Goal: Contribute content: Add original content to the website for others to see

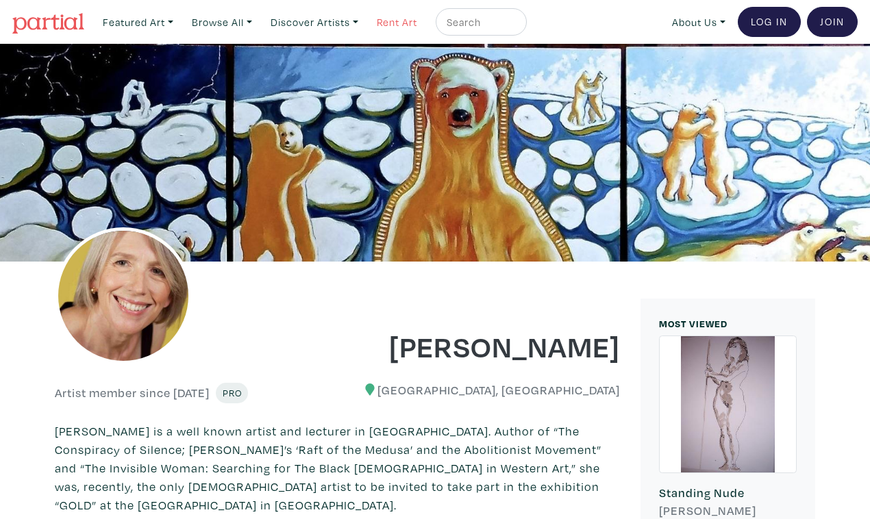
click at [378, 19] on link "Rent Art" at bounding box center [397, 22] width 53 height 28
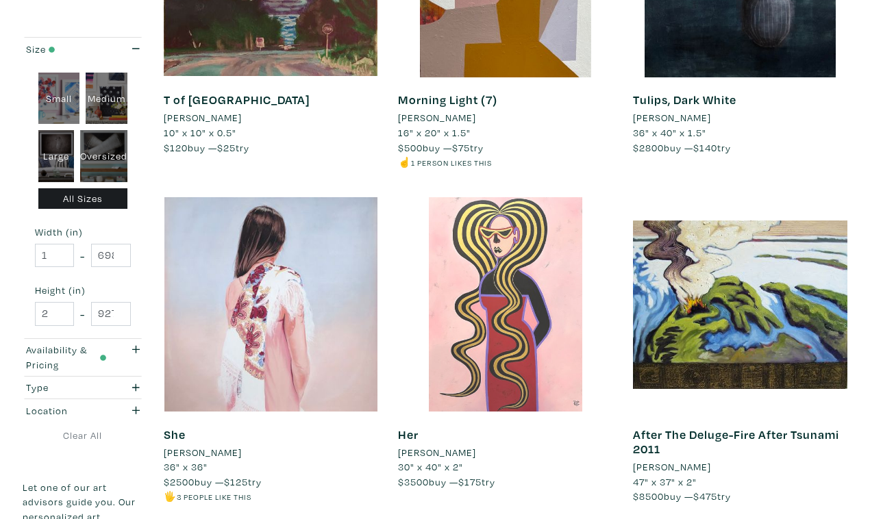
scroll to position [2424, 0]
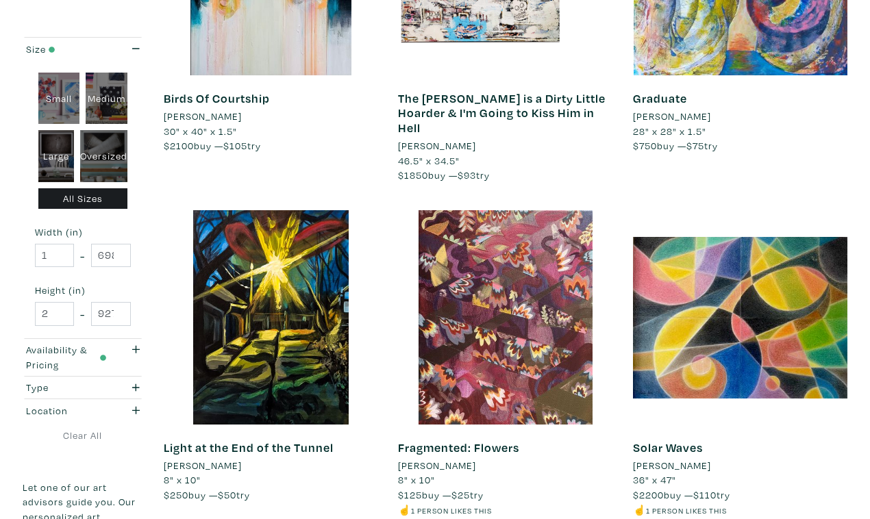
scroll to position [2438, 0]
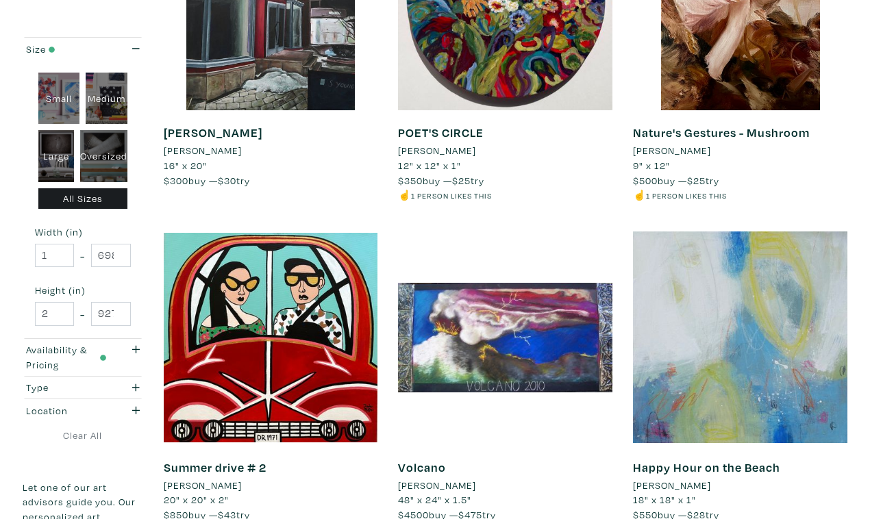
scroll to position [2389, 0]
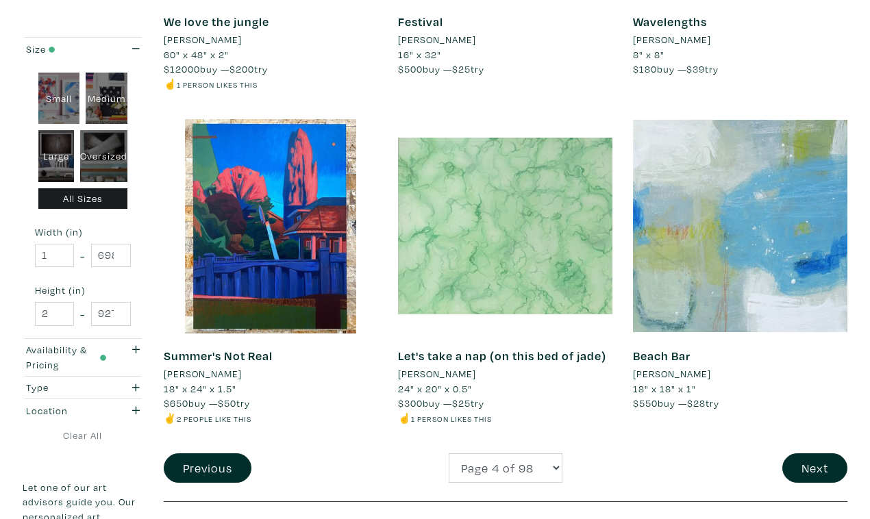
scroll to position [2513, 0]
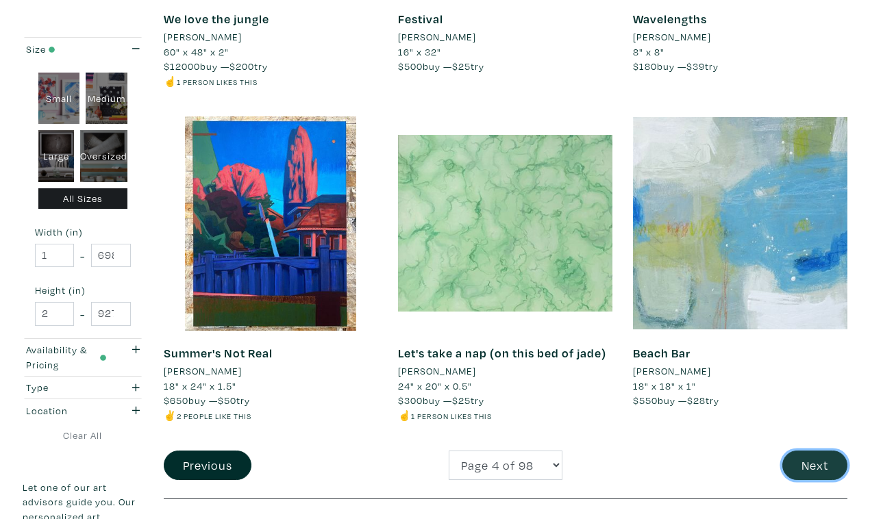
click at [821, 451] on button "Next" at bounding box center [814, 465] width 65 height 29
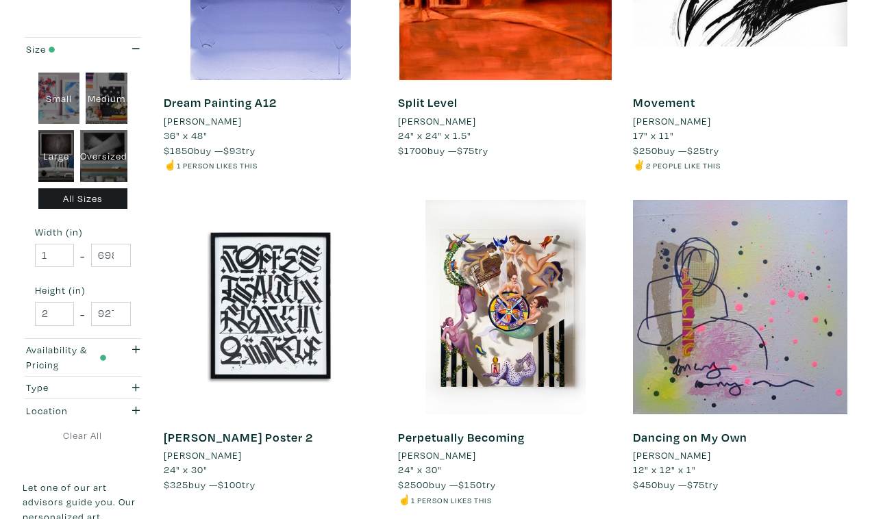
scroll to position [2446, 0]
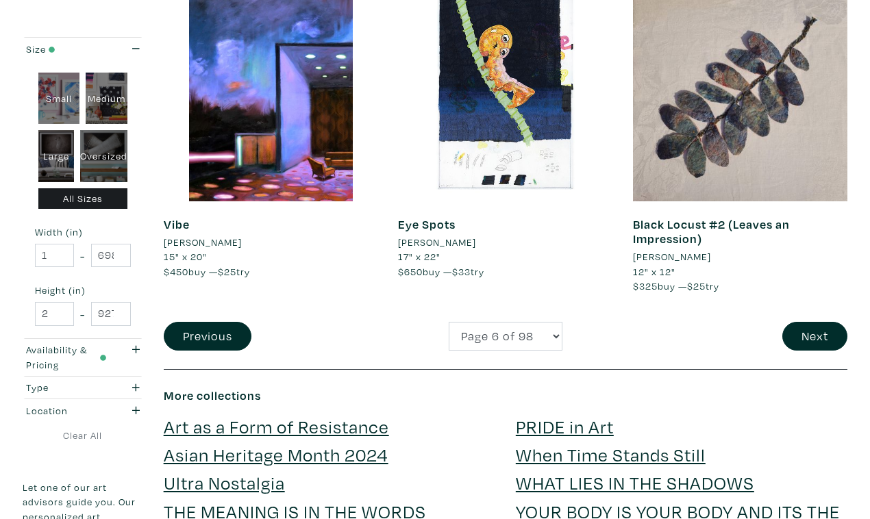
scroll to position [2628, 0]
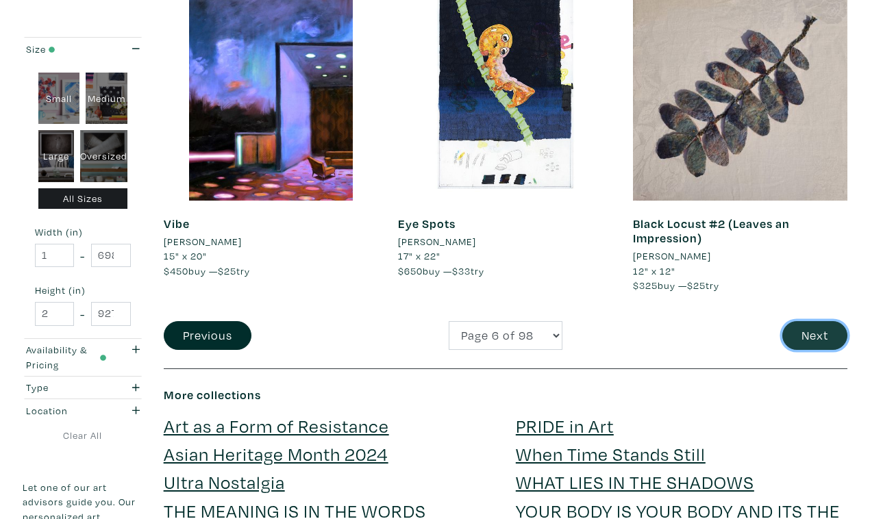
click at [816, 321] on button "Next" at bounding box center [814, 335] width 65 height 29
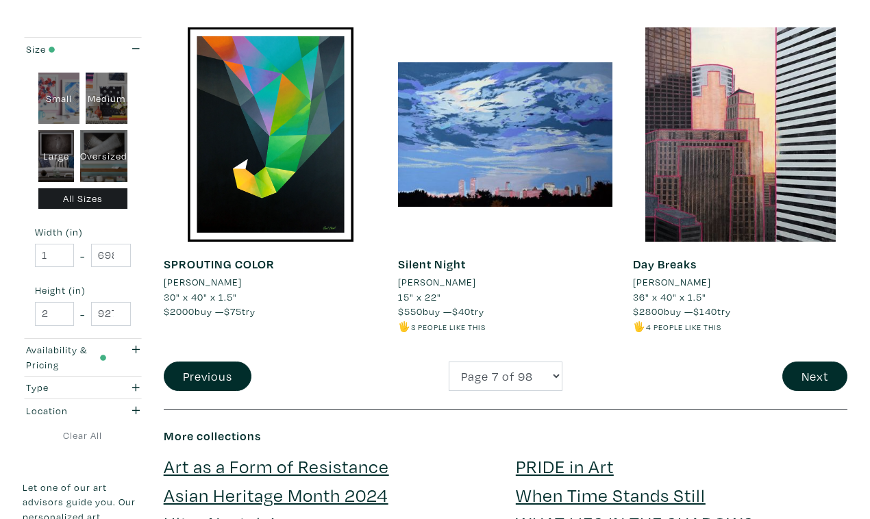
scroll to position [2603, 0]
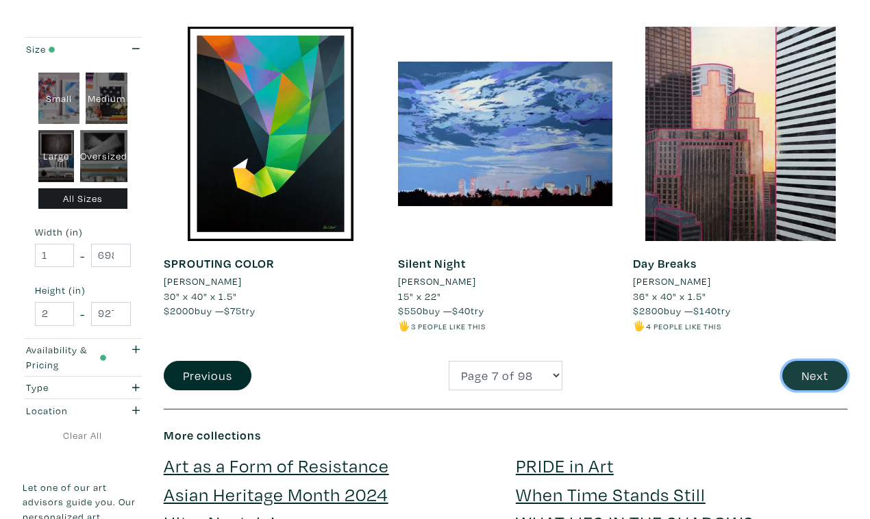
click at [827, 361] on button "Next" at bounding box center [814, 375] width 65 height 29
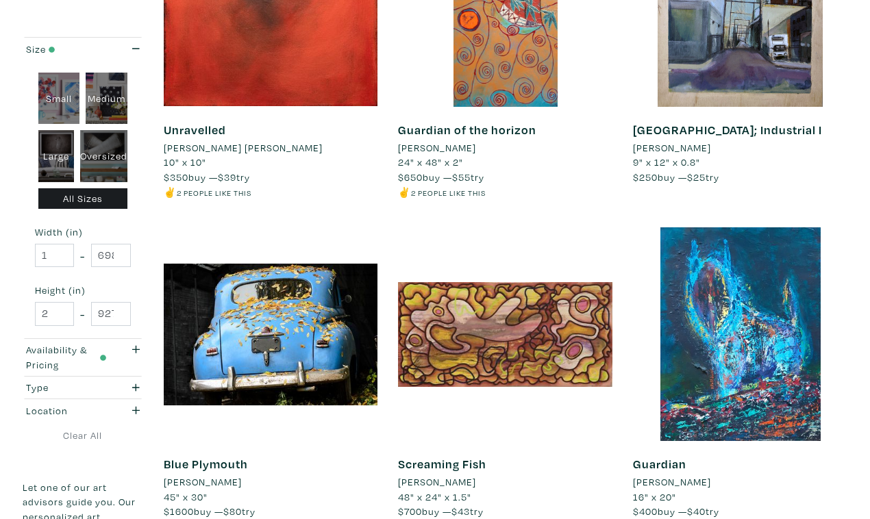
scroll to position [2450, 0]
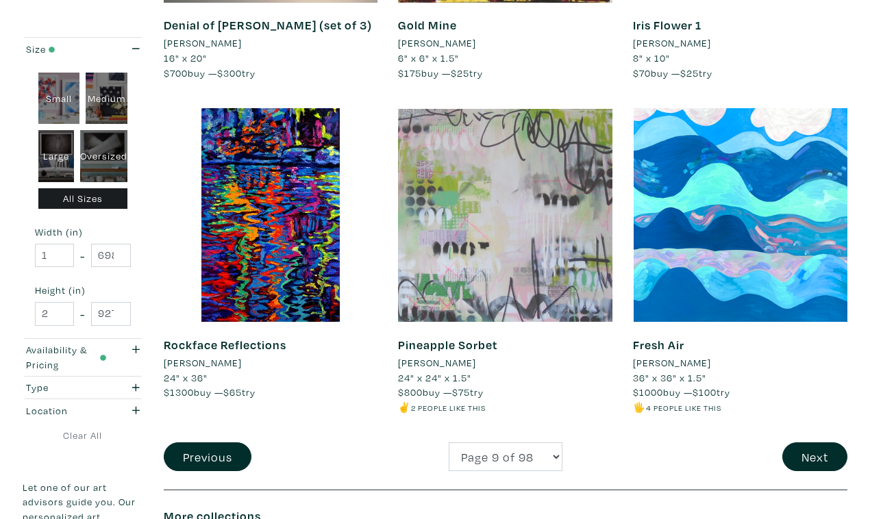
scroll to position [2496, 0]
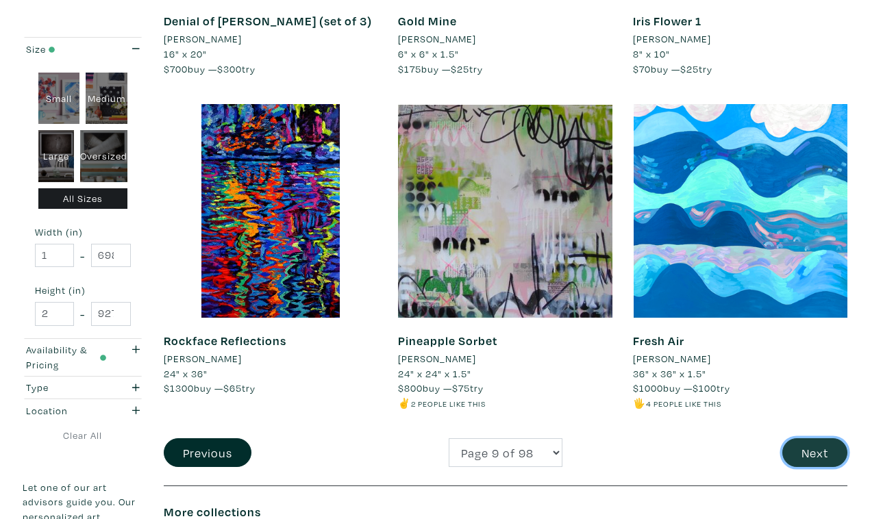
click at [814, 438] on button "Next" at bounding box center [814, 452] width 65 height 29
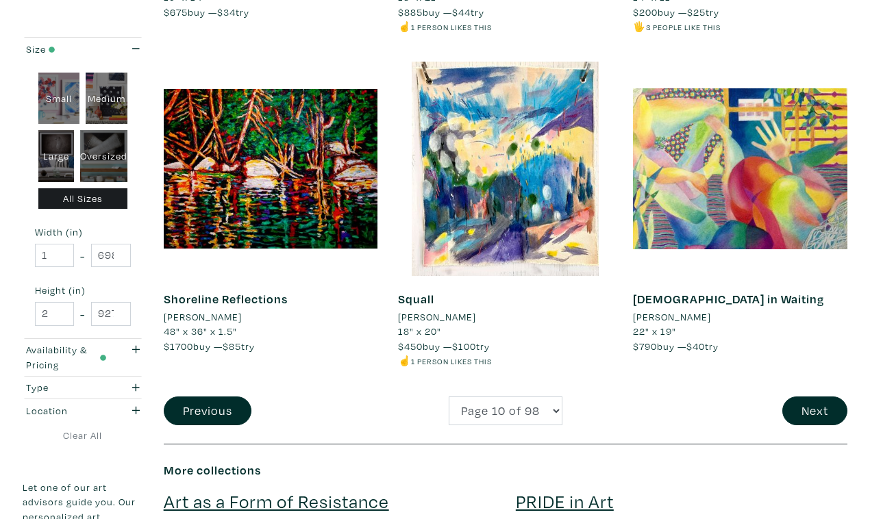
scroll to position [2558, 0]
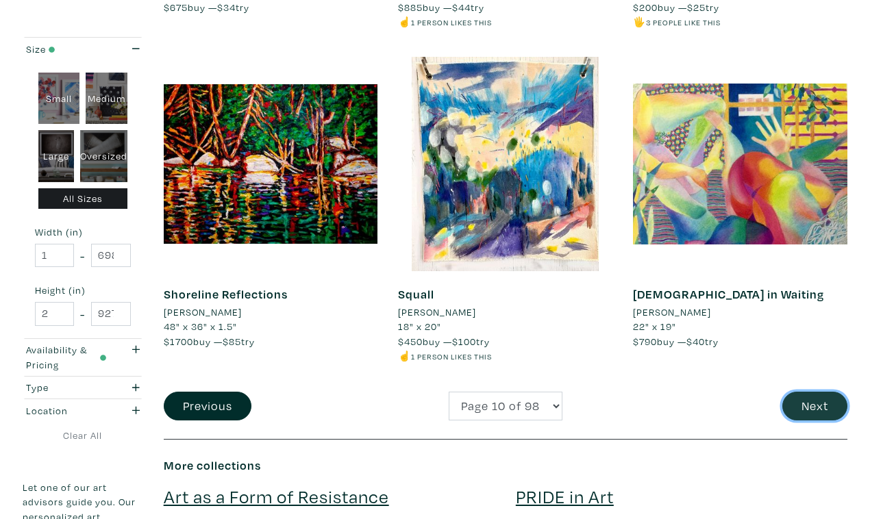
click at [823, 392] on button "Next" at bounding box center [814, 406] width 65 height 29
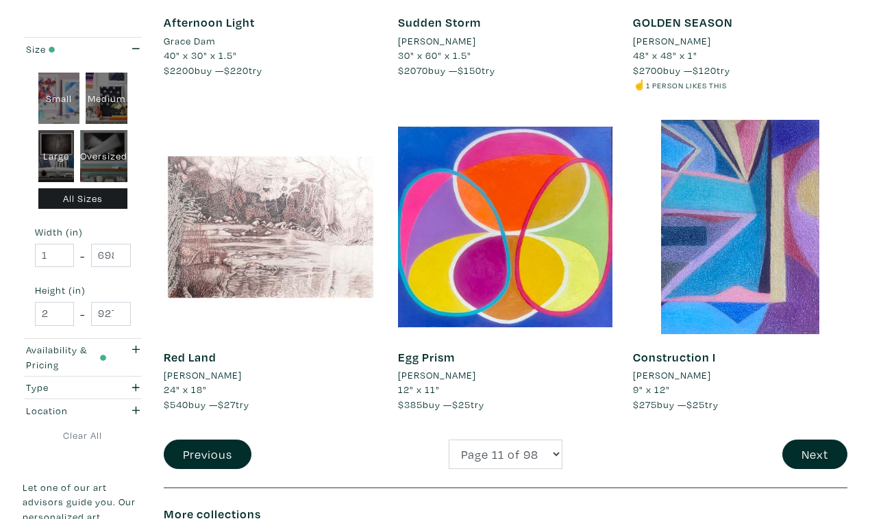
scroll to position [2525, 0]
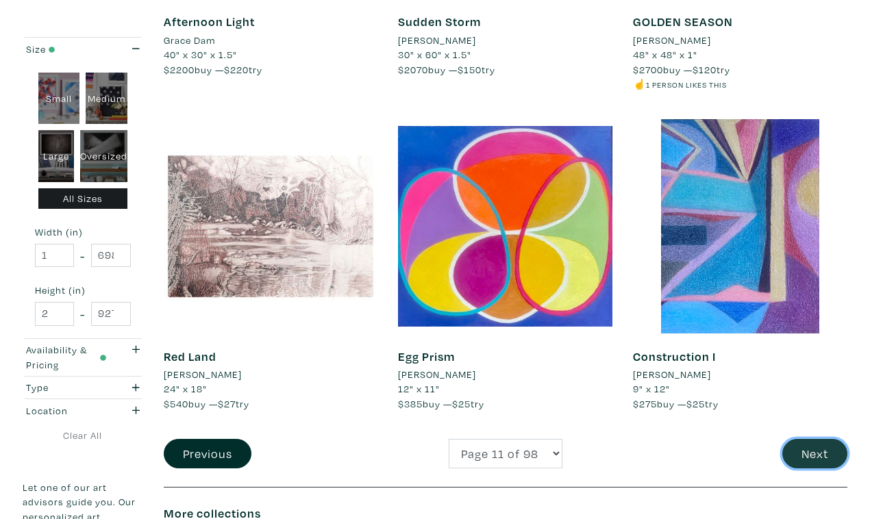
click at [813, 439] on button "Next" at bounding box center [814, 453] width 65 height 29
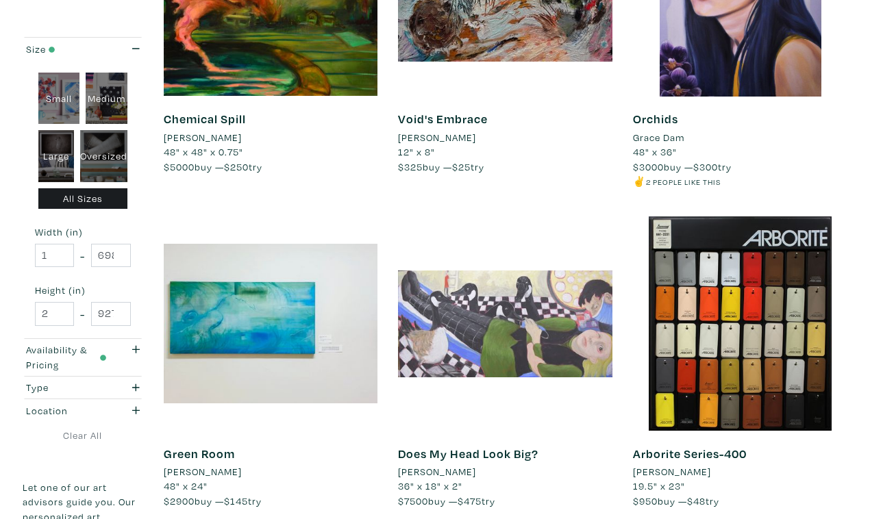
scroll to position [2358, 0]
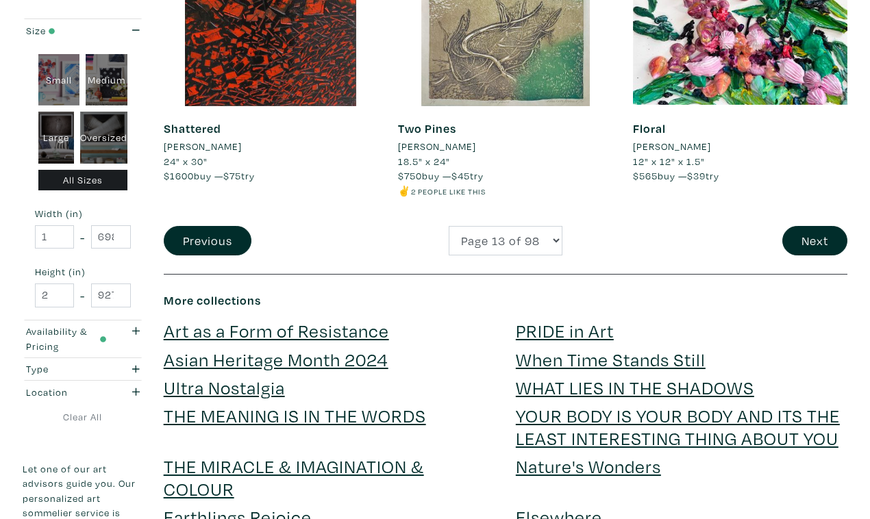
scroll to position [2739, 0]
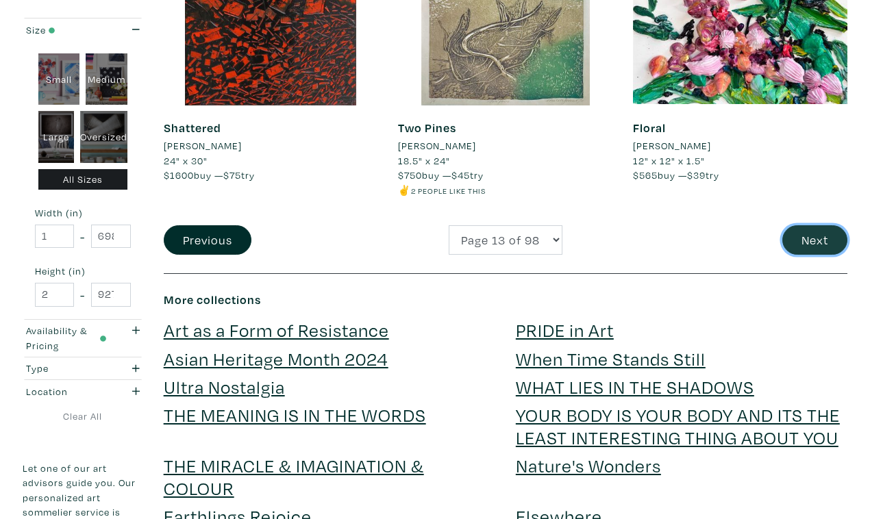
click at [811, 225] on button "Next" at bounding box center [814, 239] width 65 height 29
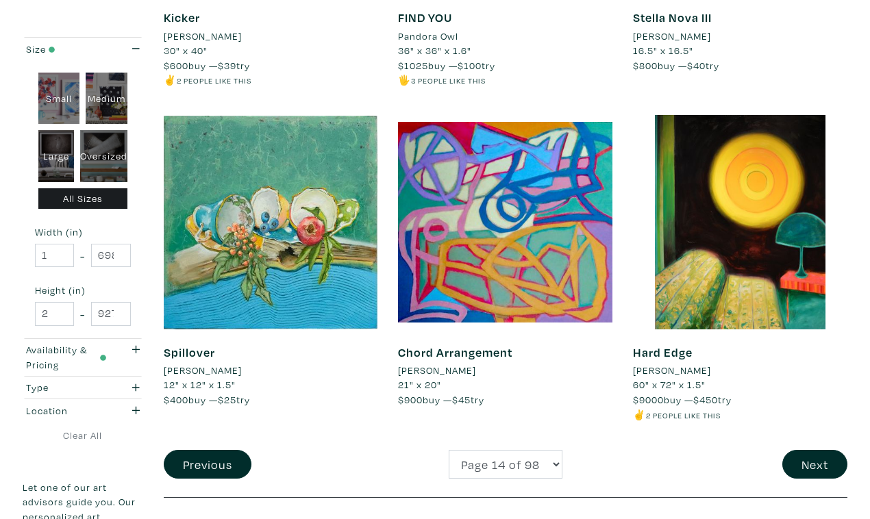
scroll to position [2535, 0]
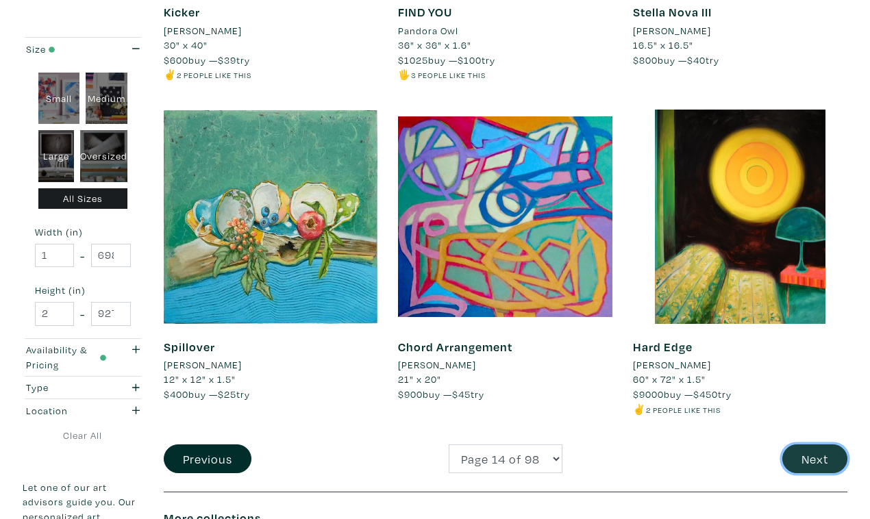
click at [822, 444] on button "Next" at bounding box center [814, 458] width 65 height 29
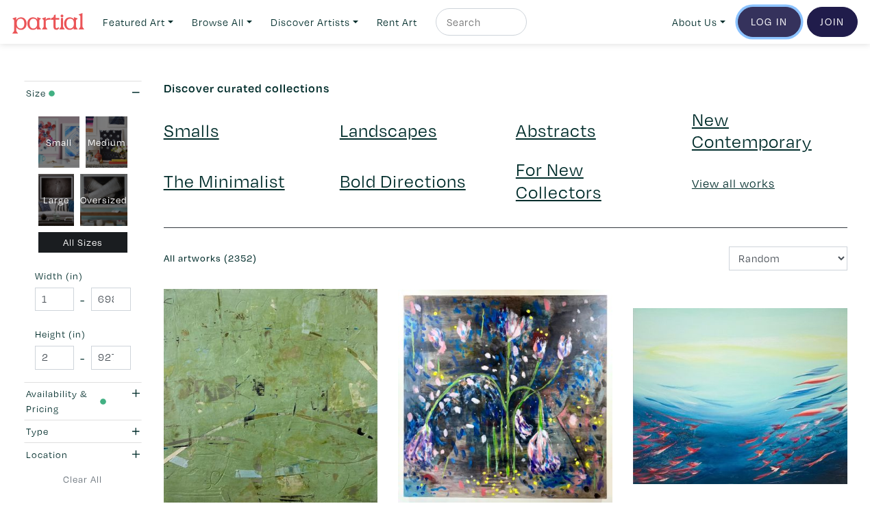
click at [770, 18] on link "Log In" at bounding box center [769, 22] width 63 height 30
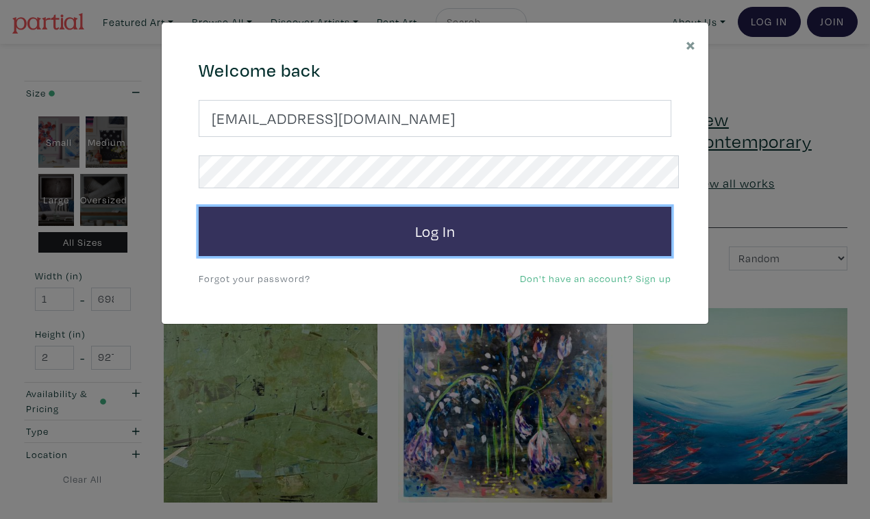
click at [503, 208] on button "Log In" at bounding box center [435, 231] width 473 height 49
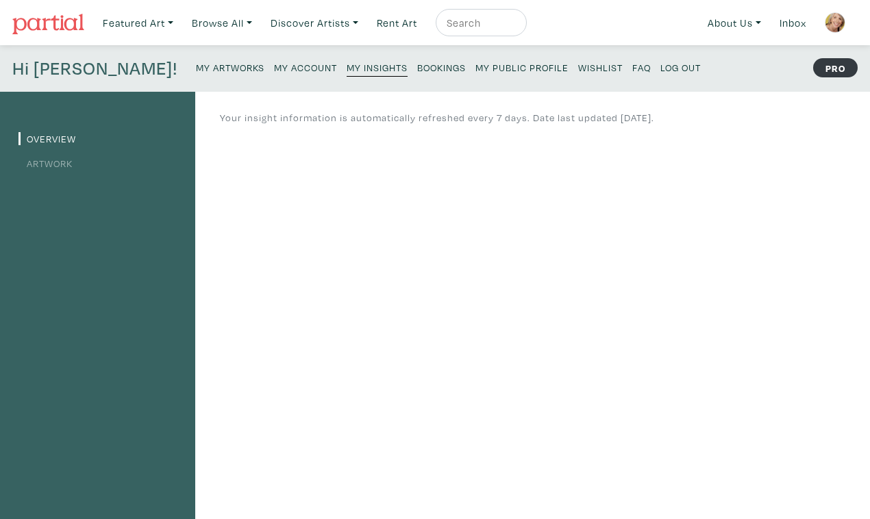
click at [196, 61] on small "My Artworks" at bounding box center [230, 67] width 68 height 13
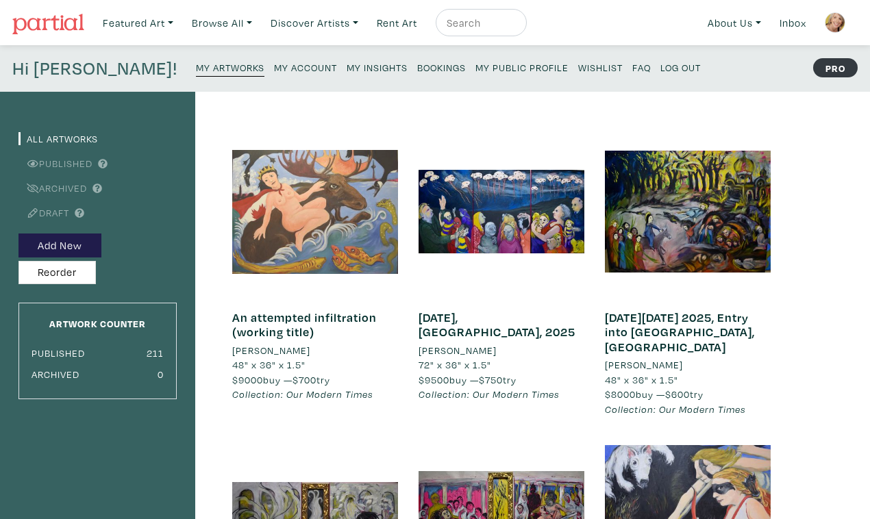
click at [338, 205] on div at bounding box center [315, 212] width 166 height 166
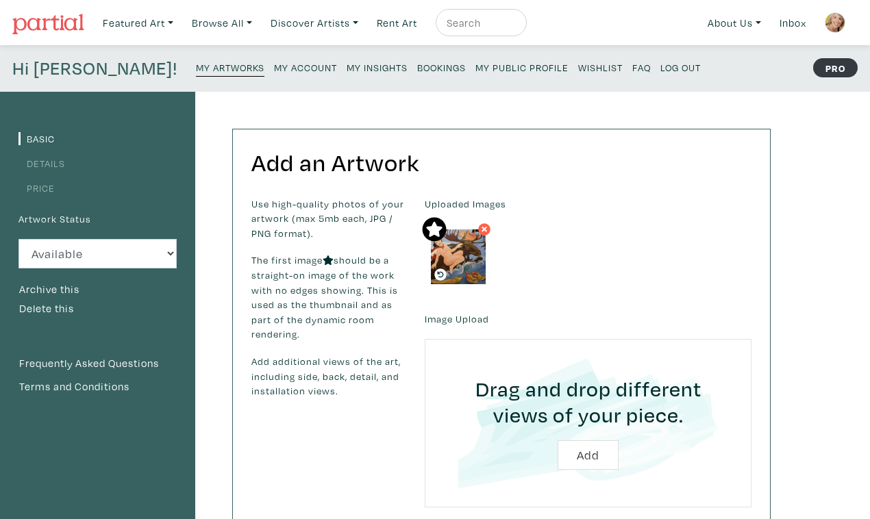
click at [480, 223] on icon at bounding box center [484, 229] width 8 height 12
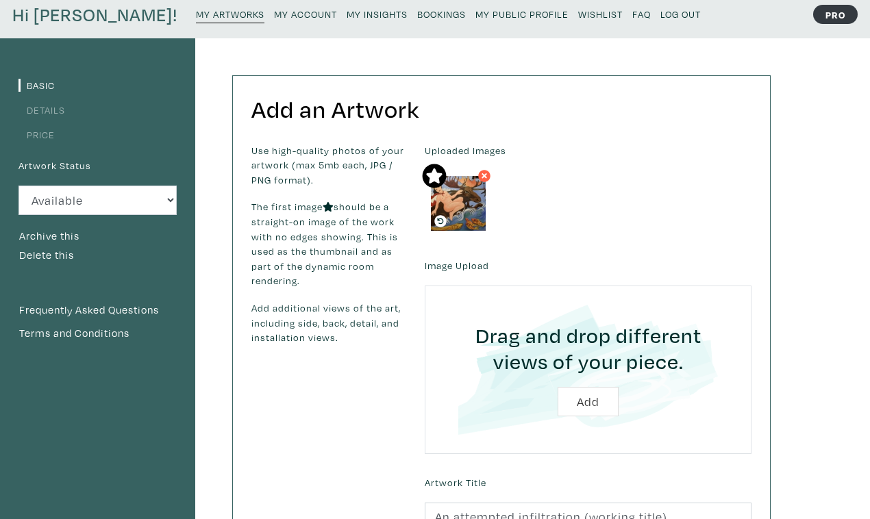
scroll to position [58, 0]
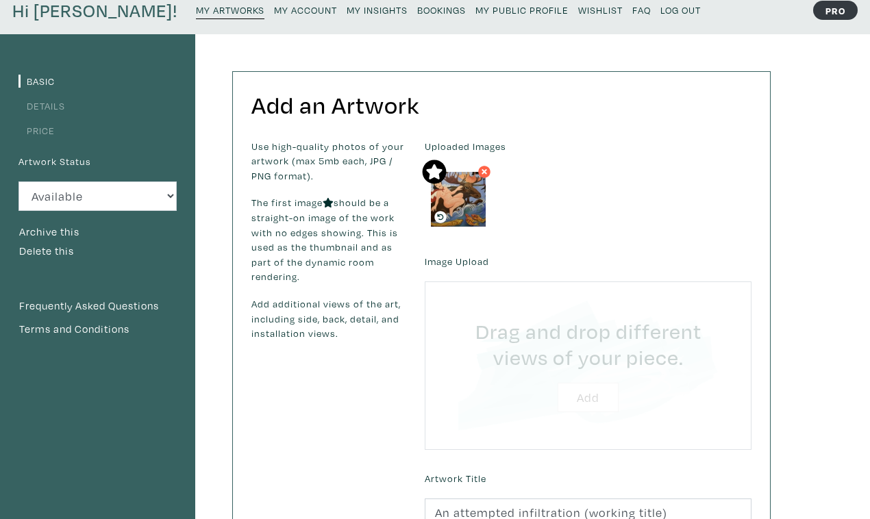
type input "C:\fakepath\DSC_0161.JPG"
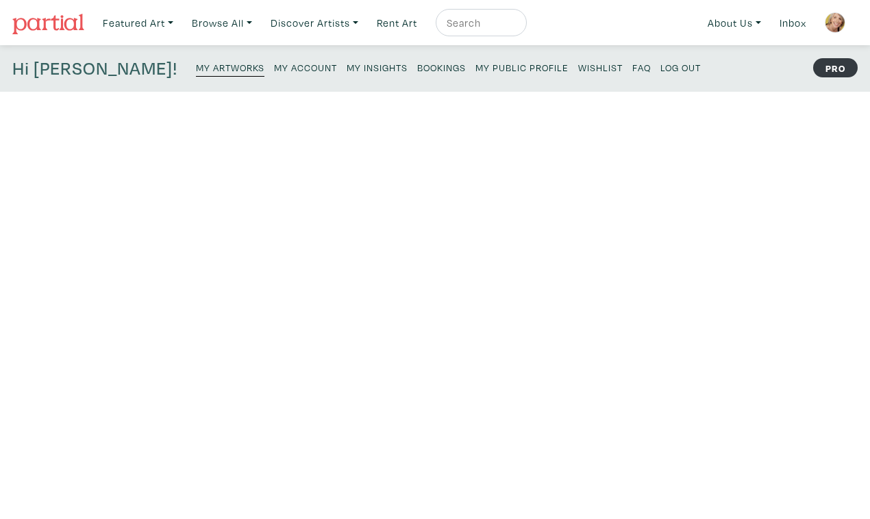
scroll to position [58, 0]
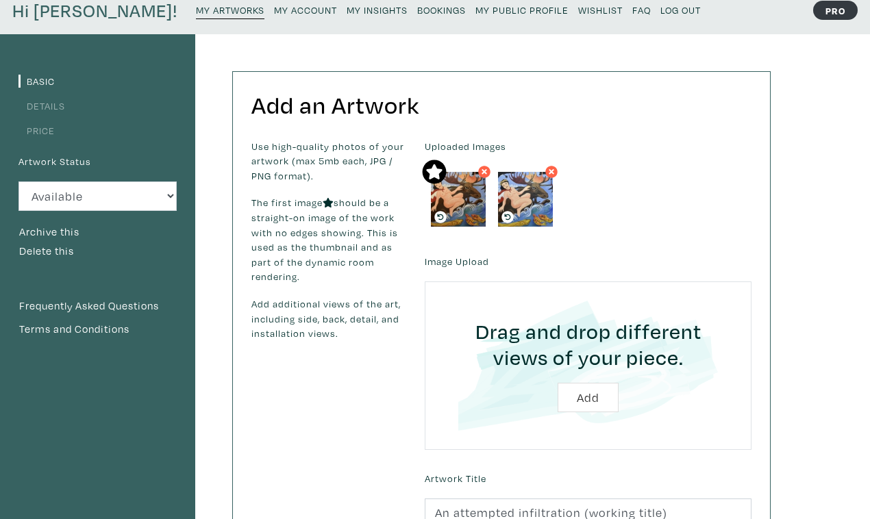
click at [480, 166] on icon at bounding box center [484, 172] width 8 height 12
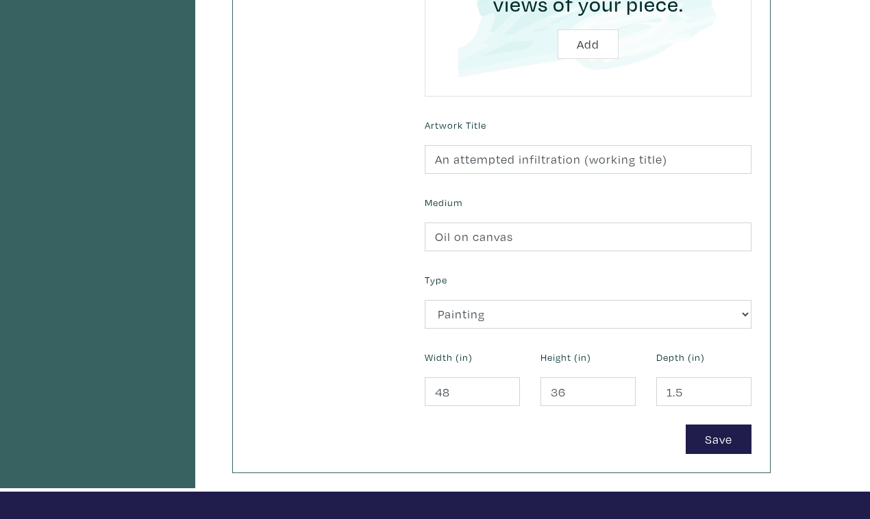
scroll to position [416, 0]
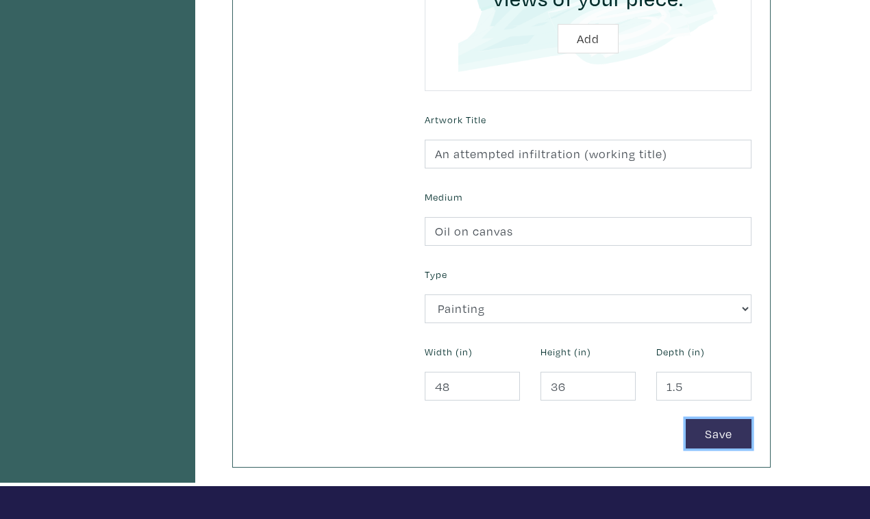
click at [720, 419] on button "Save" at bounding box center [719, 433] width 66 height 29
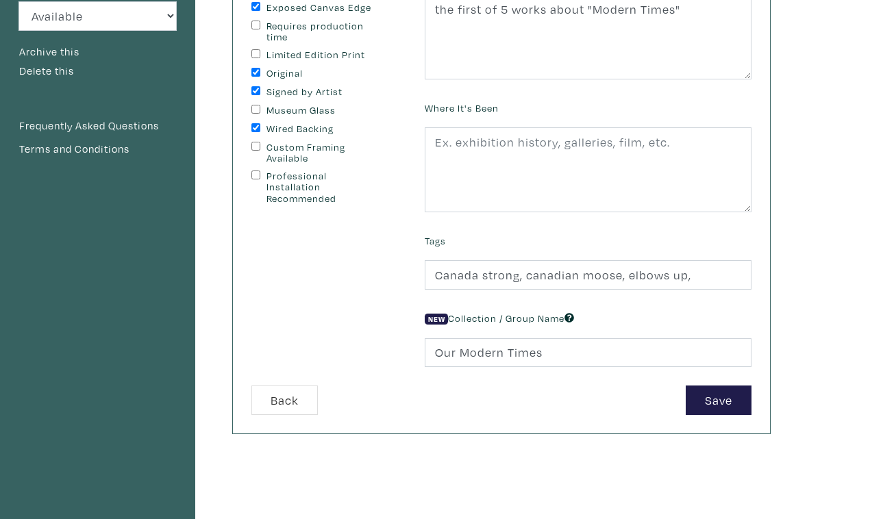
scroll to position [244, 0]
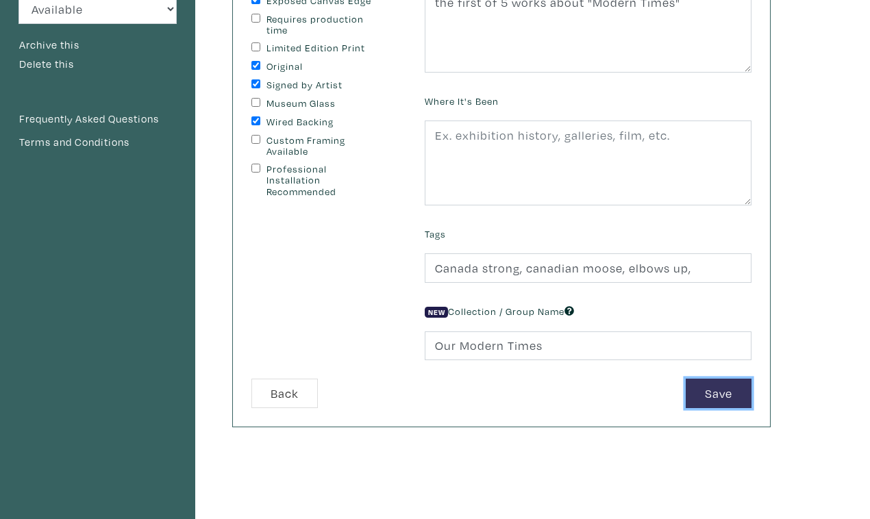
click at [720, 379] on button "Save" at bounding box center [719, 393] width 66 height 29
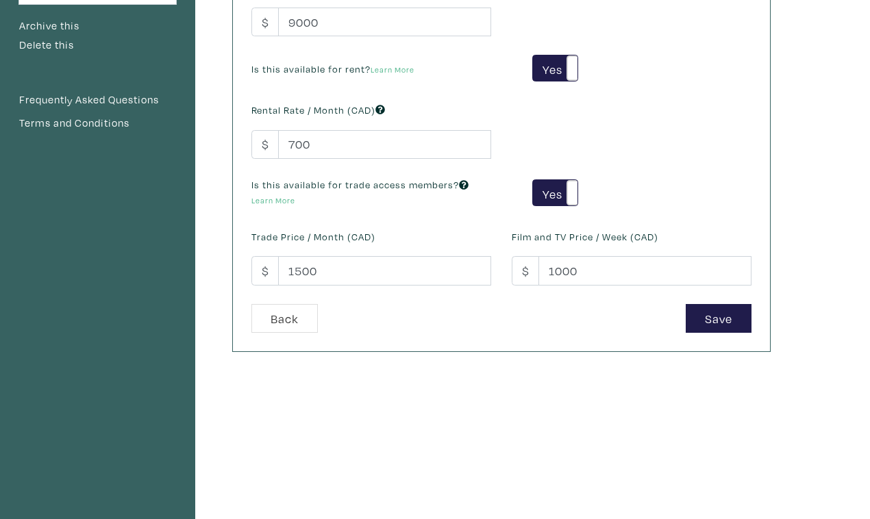
scroll to position [297, 0]
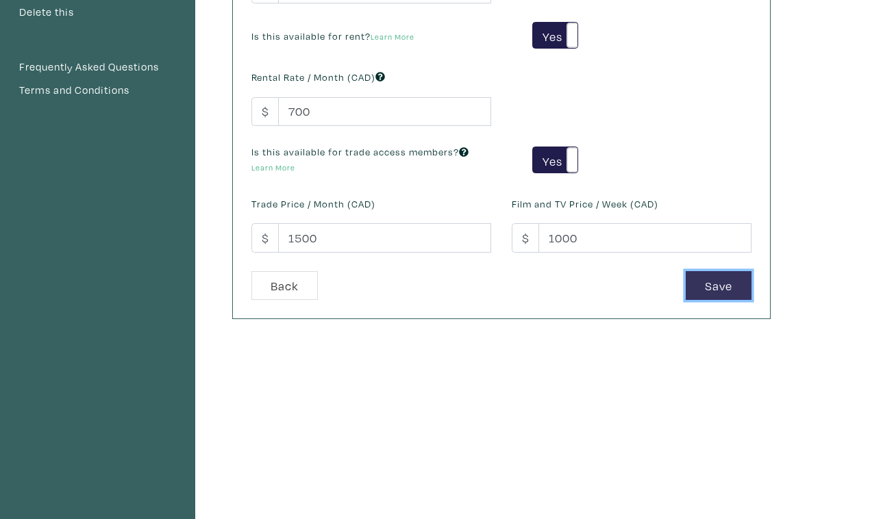
click at [719, 271] on button "Save" at bounding box center [719, 285] width 66 height 29
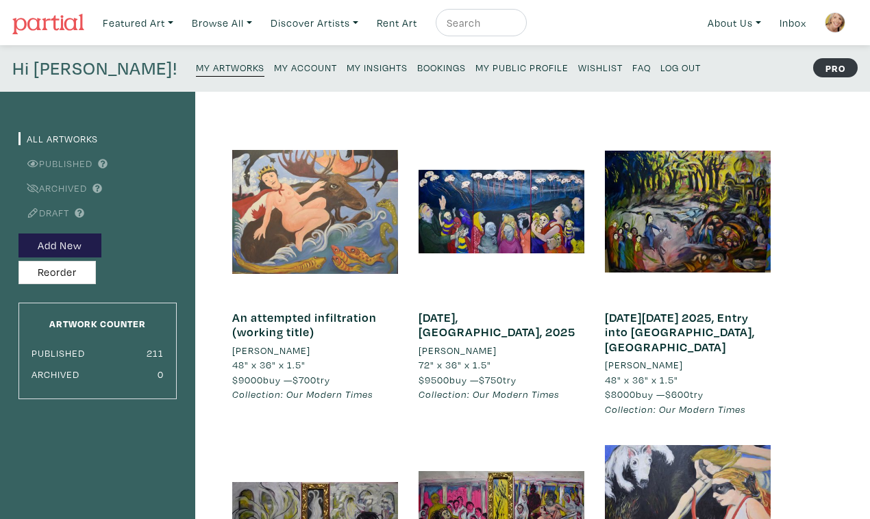
click at [285, 210] on div at bounding box center [315, 212] width 166 height 166
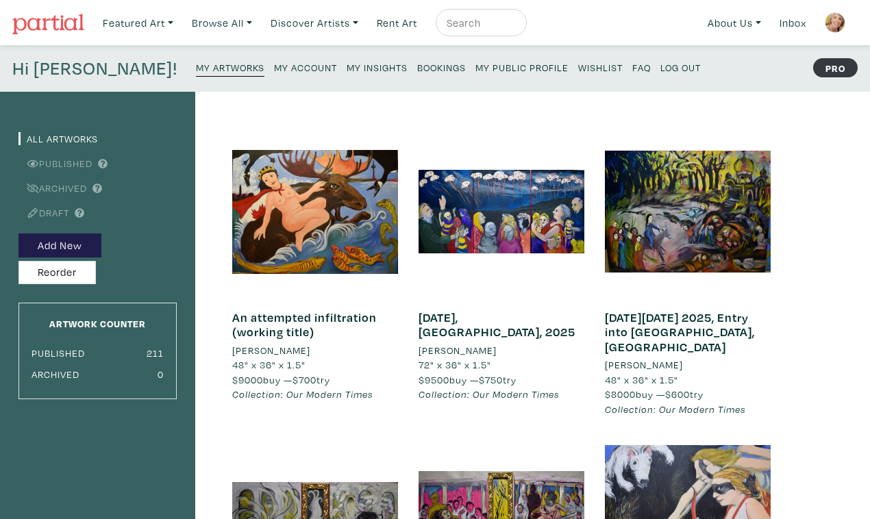
click at [475, 61] on small "My Public Profile" at bounding box center [521, 67] width 93 height 13
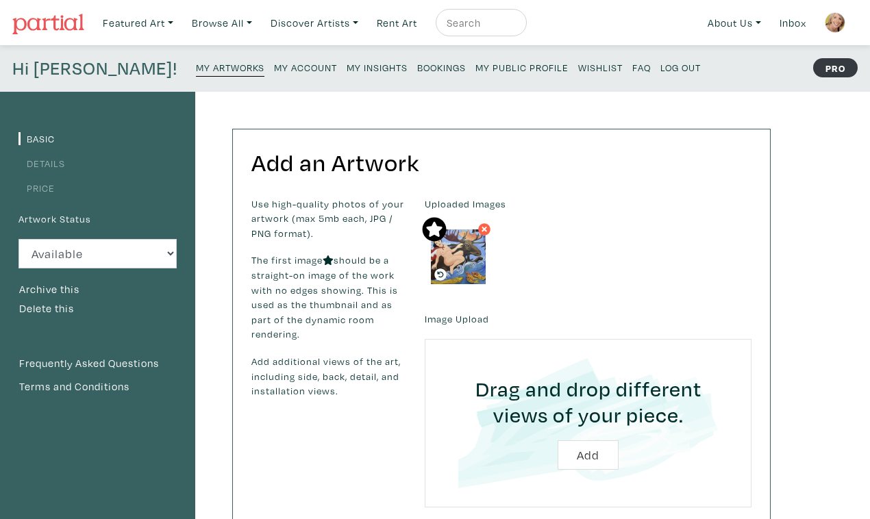
click at [461, 229] on img at bounding box center [458, 256] width 55 height 55
click at [455, 237] on img at bounding box center [458, 256] width 55 height 55
click at [434, 268] on icon at bounding box center [440, 274] width 12 height 12
click at [437, 268] on icon at bounding box center [440, 274] width 12 height 12
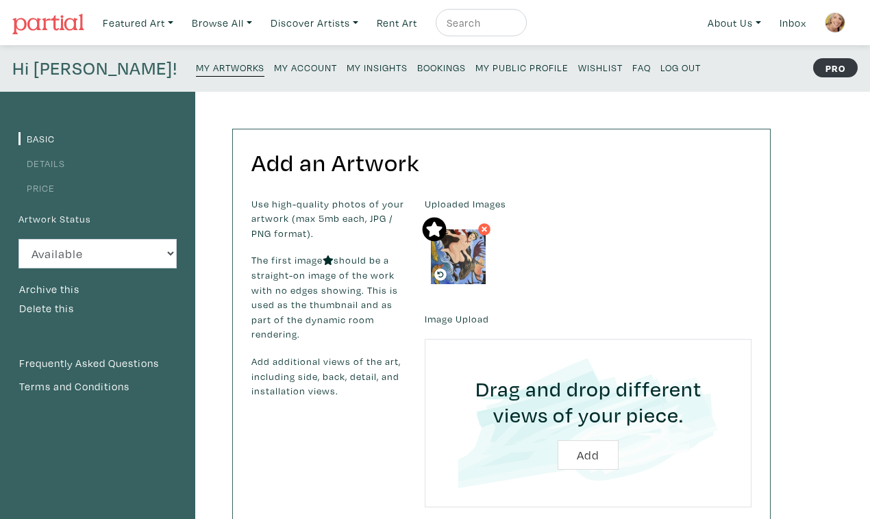
click at [437, 268] on icon at bounding box center [440, 274] width 12 height 12
click at [586, 414] on input "file" at bounding box center [588, 423] width 288 height 130
click at [196, 61] on small "My Artworks" at bounding box center [230, 67] width 68 height 13
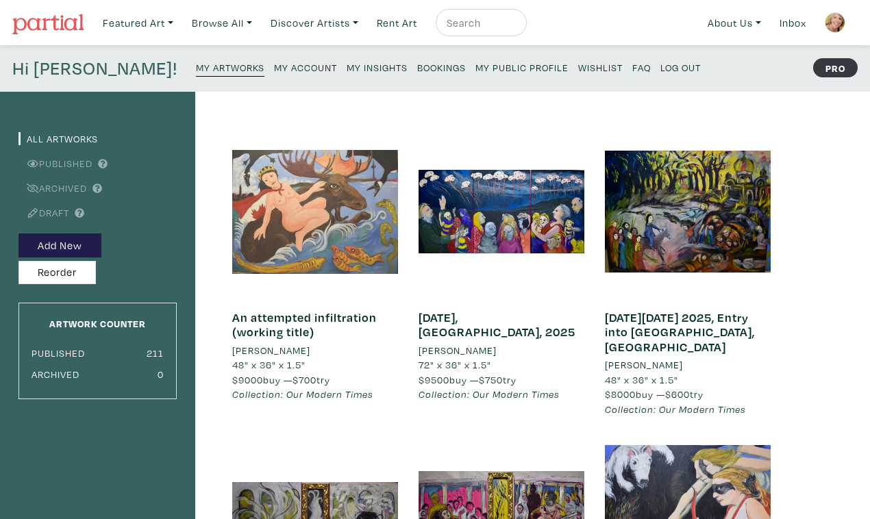
click at [281, 193] on div at bounding box center [315, 212] width 166 height 166
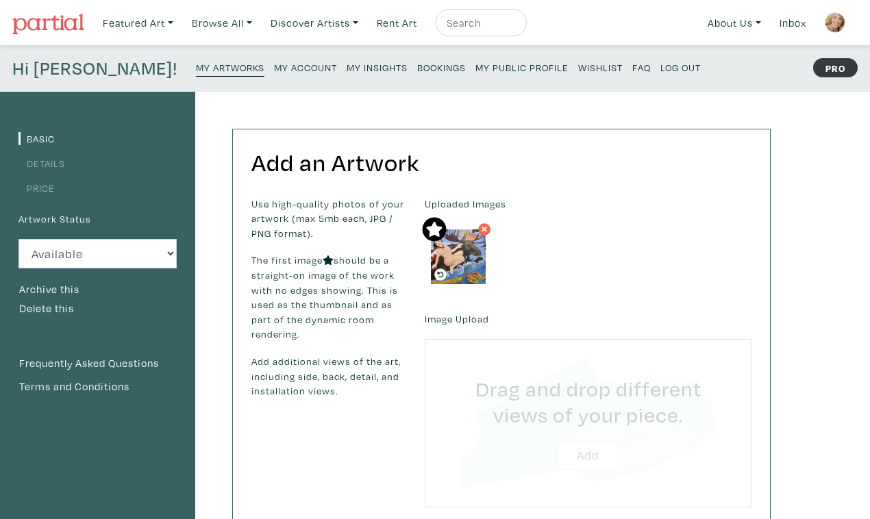
type input "C:\fakepath\DSC_0161.JPG"
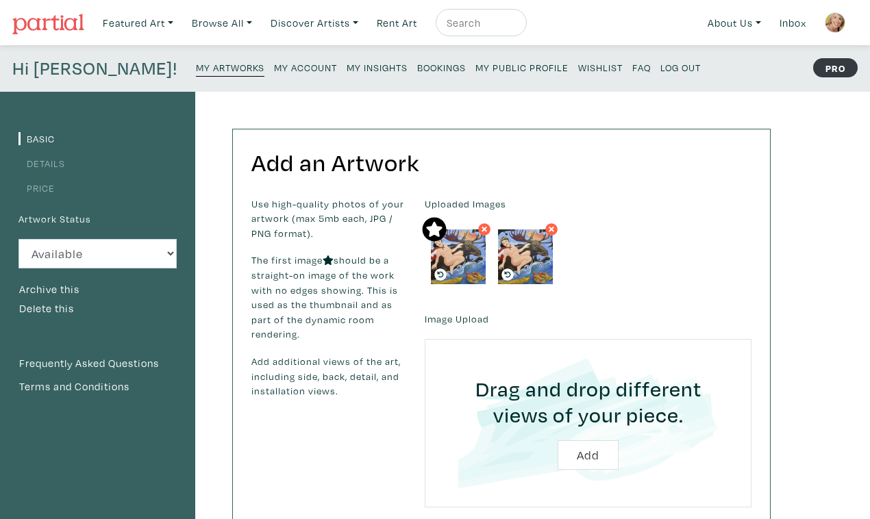
click at [430, 222] on icon at bounding box center [434, 230] width 16 height 16
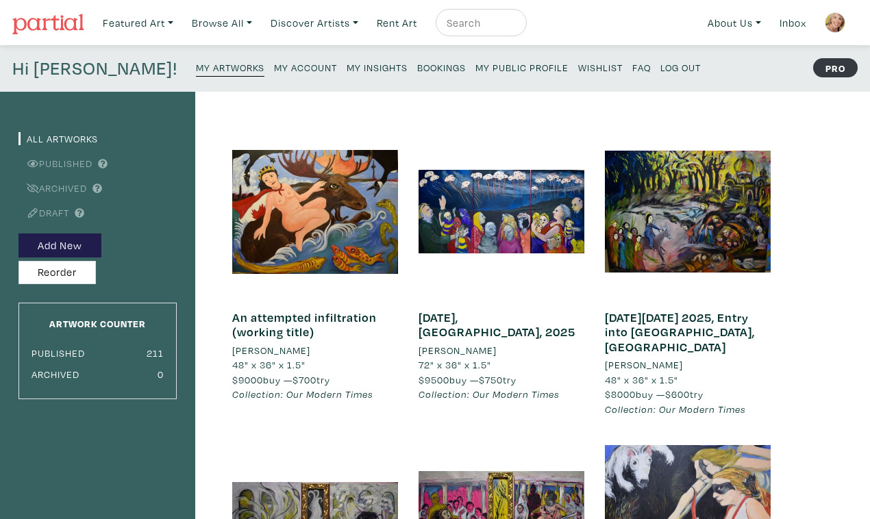
click at [291, 310] on link "An attempted infiltration (working title)" at bounding box center [304, 325] width 145 height 31
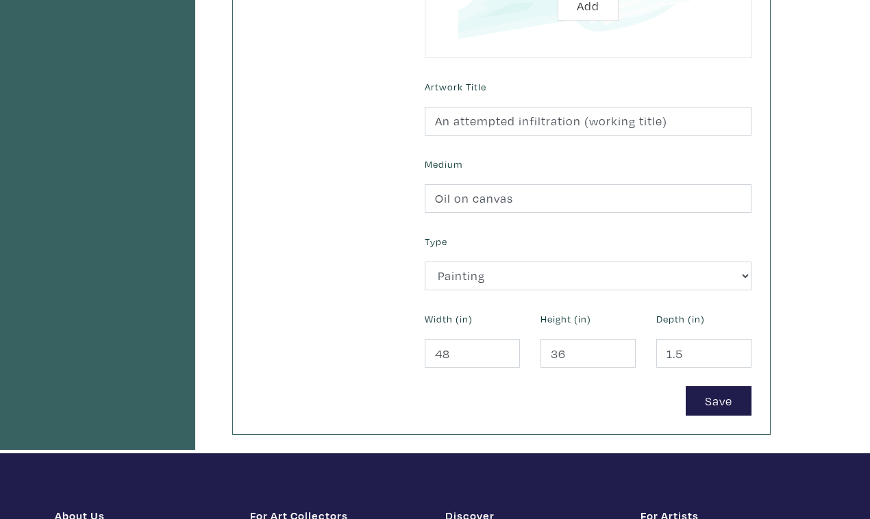
scroll to position [452, 0]
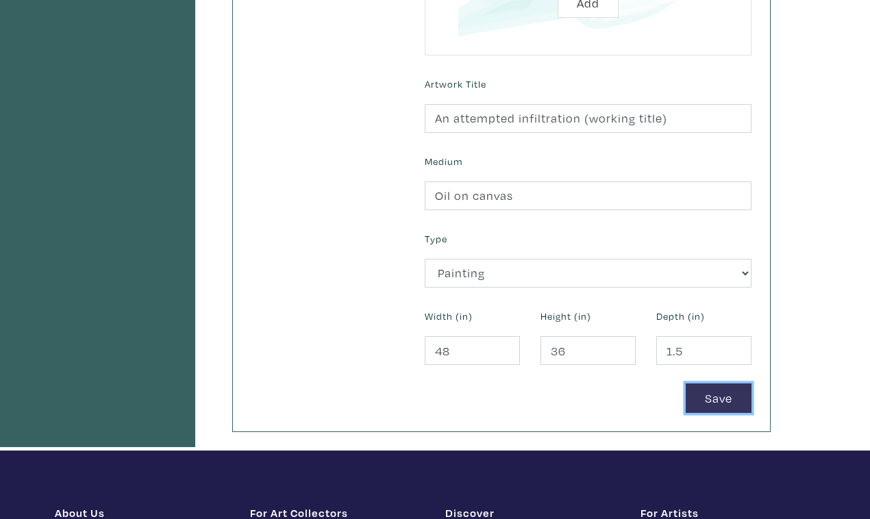
click at [724, 384] on button "Save" at bounding box center [719, 398] width 66 height 29
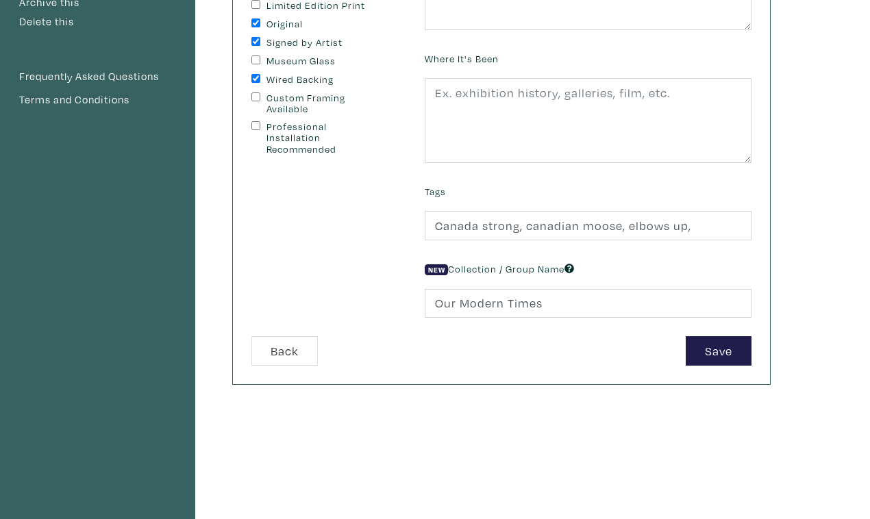
scroll to position [290, 0]
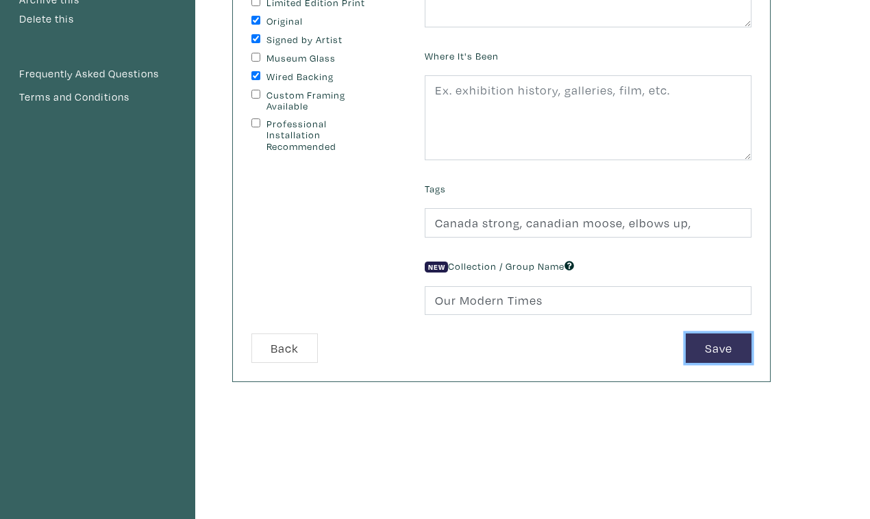
click at [723, 334] on button "Save" at bounding box center [719, 348] width 66 height 29
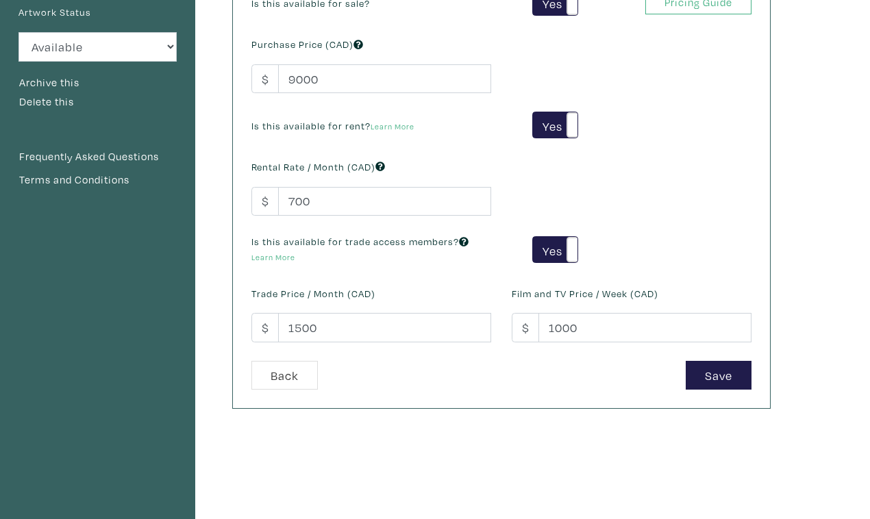
scroll to position [214, 0]
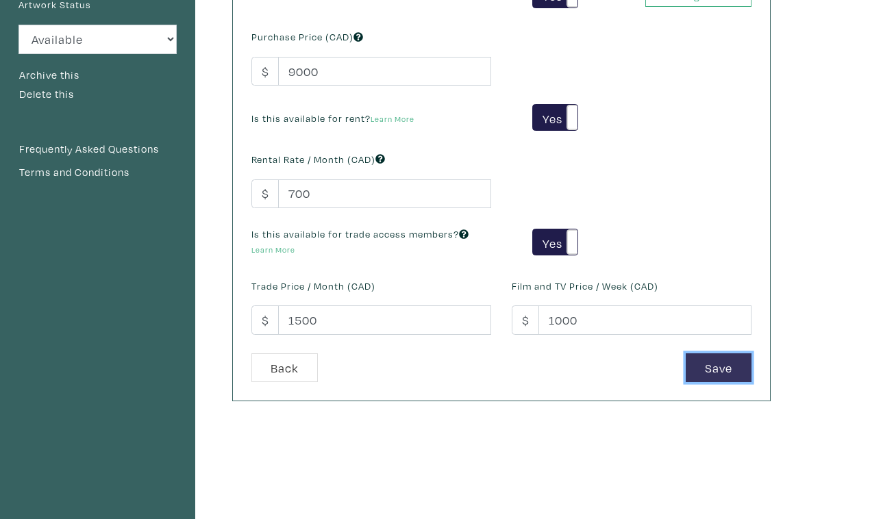
click at [710, 353] on button "Save" at bounding box center [719, 367] width 66 height 29
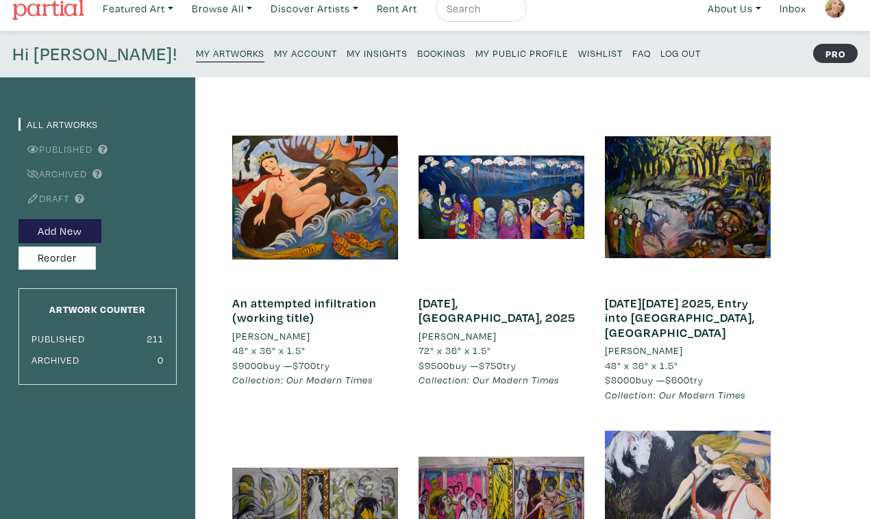
scroll to position [16, 0]
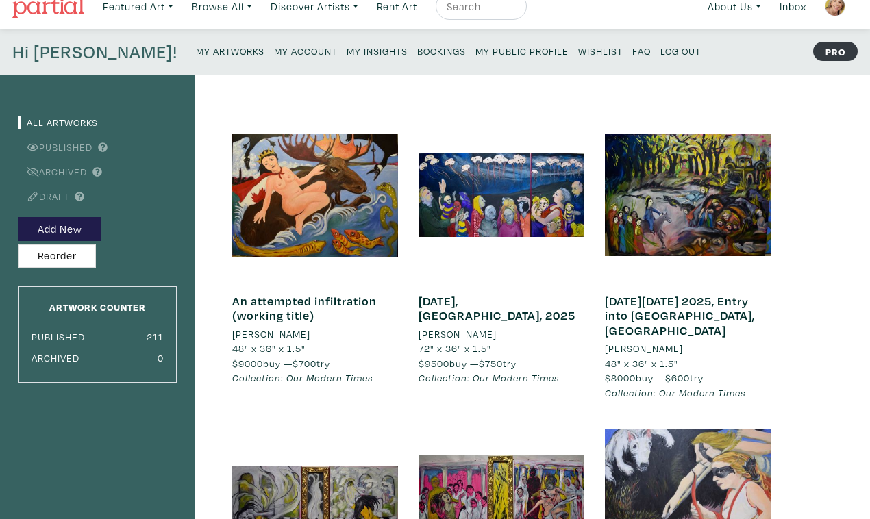
click at [76, 140] on link "Published" at bounding box center [55, 146] width 74 height 13
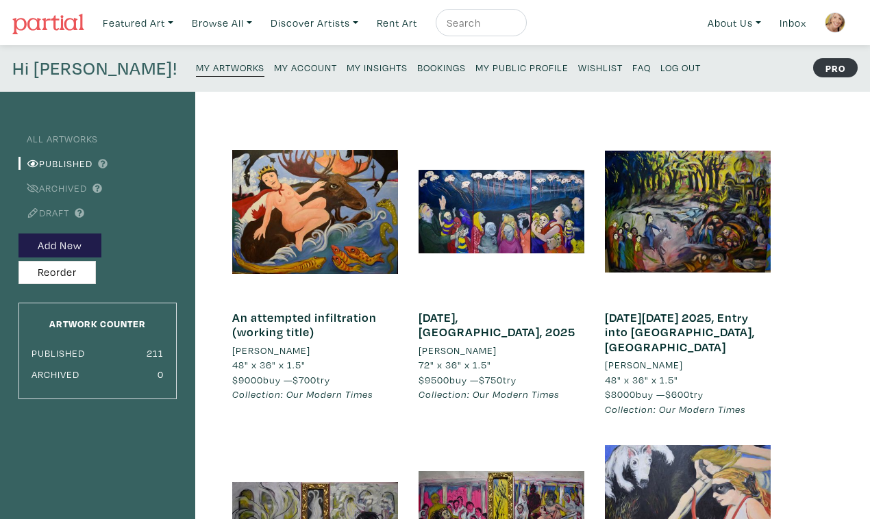
click at [196, 61] on small "My Artworks" at bounding box center [230, 67] width 68 height 13
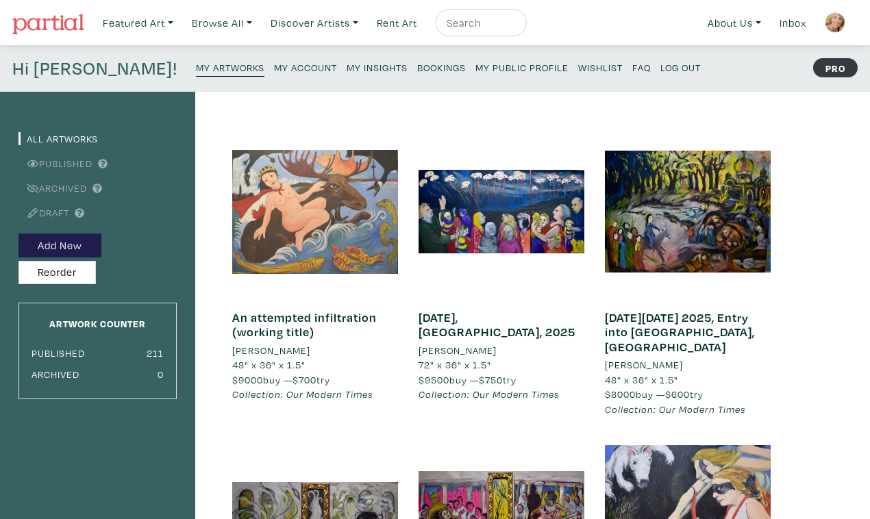
click at [294, 208] on div at bounding box center [315, 212] width 166 height 166
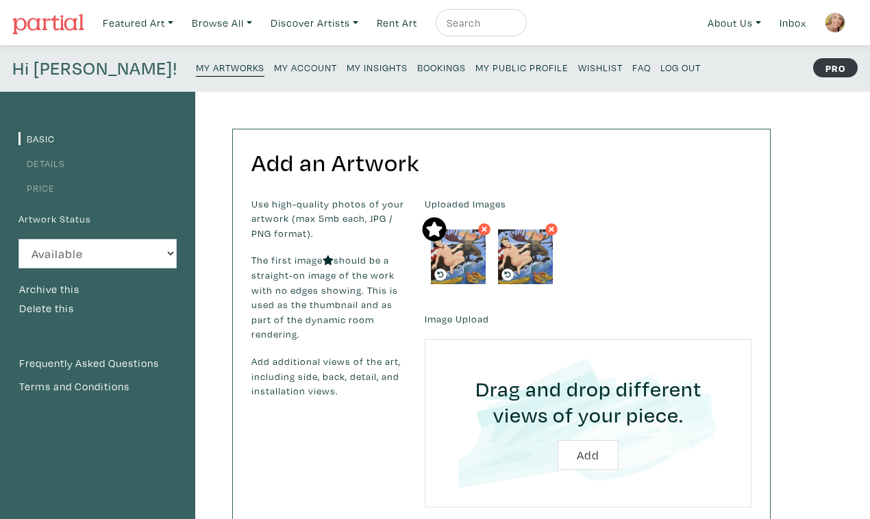
click at [427, 217] on icon at bounding box center [434, 229] width 28 height 25
click at [466, 312] on label "Image Upload" at bounding box center [457, 319] width 64 height 15
click at [547, 223] on icon at bounding box center [551, 229] width 8 height 12
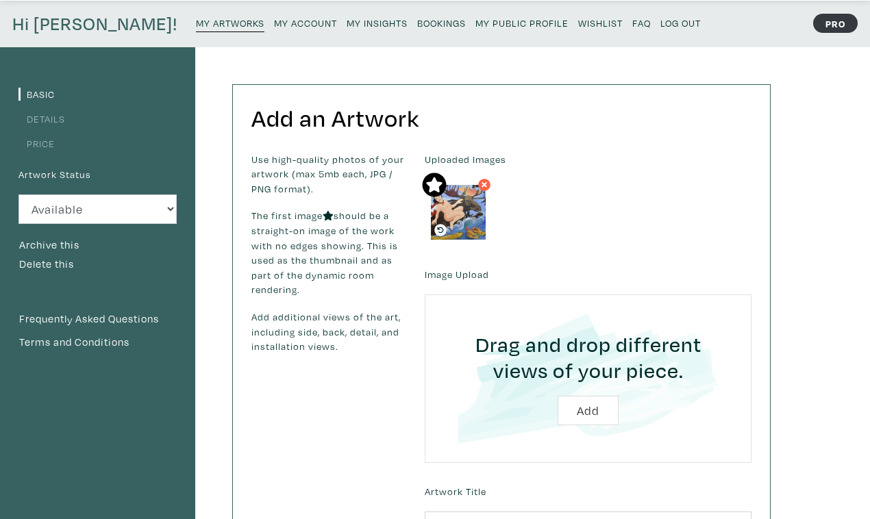
scroll to position [34, 0]
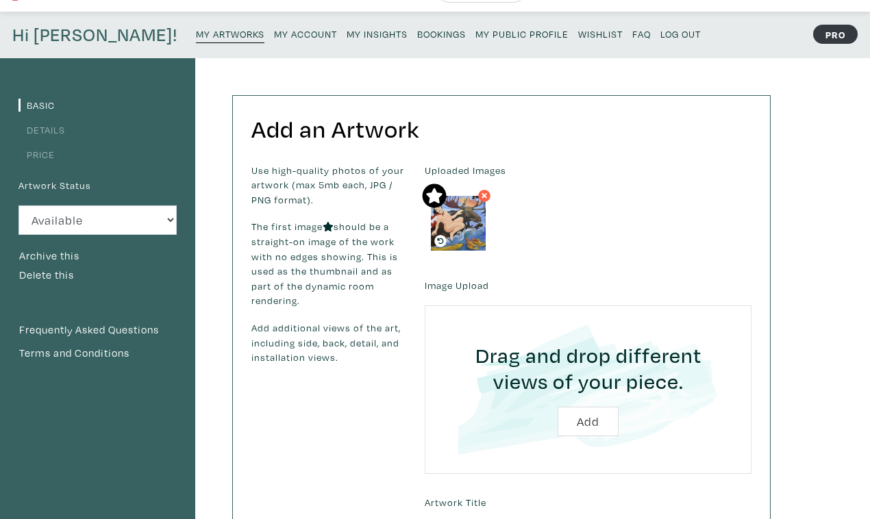
click at [438, 238] on icon at bounding box center [441, 241] width 6 height 6
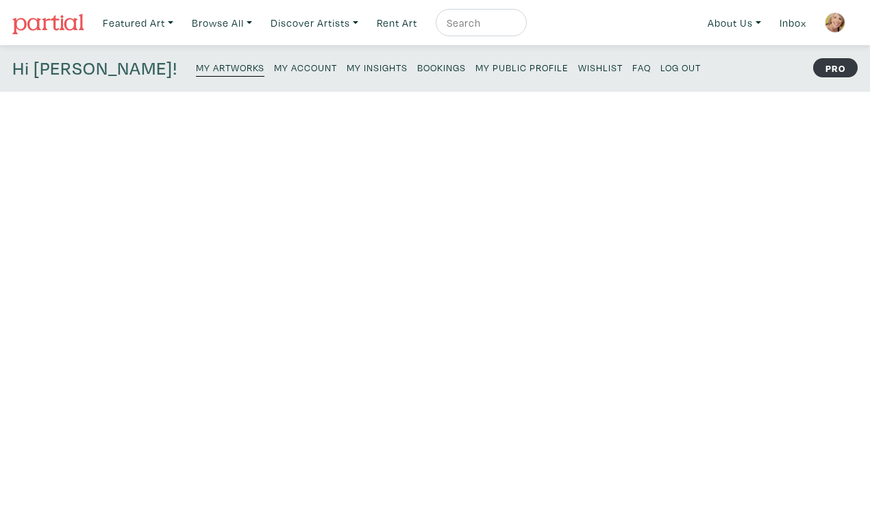
scroll to position [34, 0]
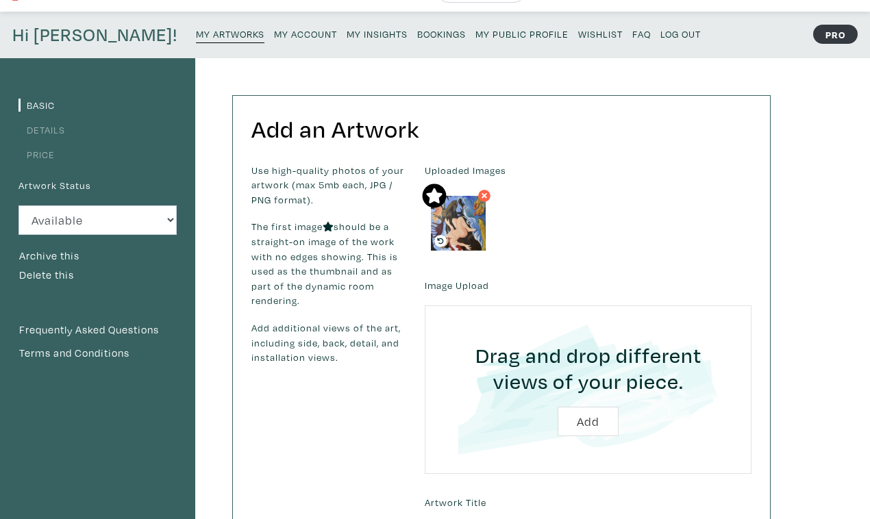
click at [437, 235] on icon at bounding box center [440, 241] width 12 height 12
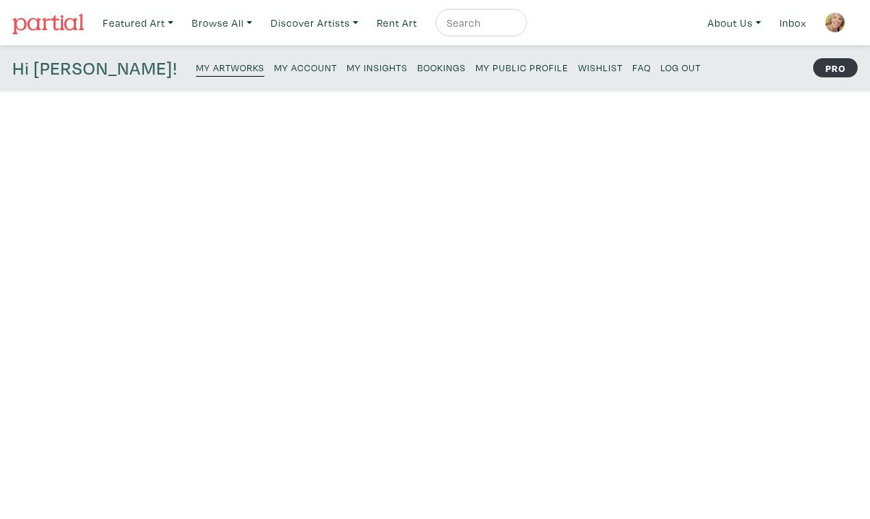
scroll to position [34, 0]
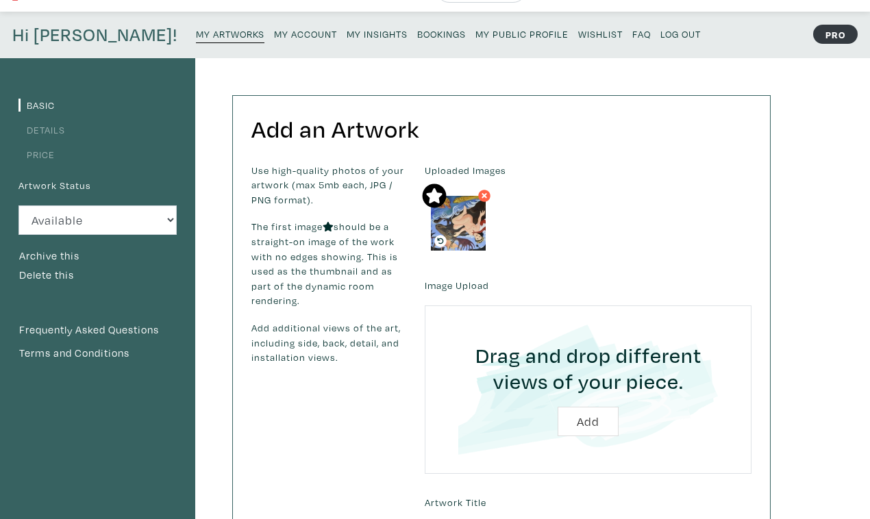
click at [437, 235] on icon at bounding box center [440, 241] width 12 height 12
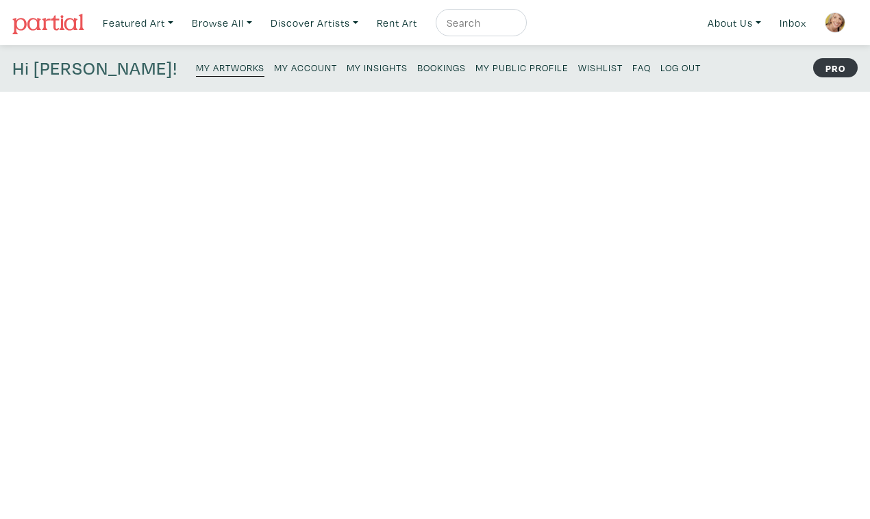
scroll to position [34, 0]
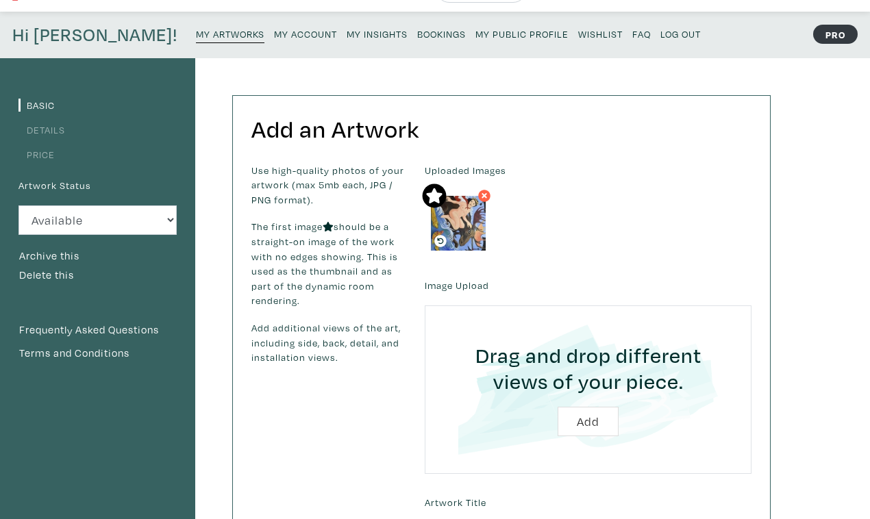
click at [437, 235] on icon at bounding box center [440, 241] width 12 height 12
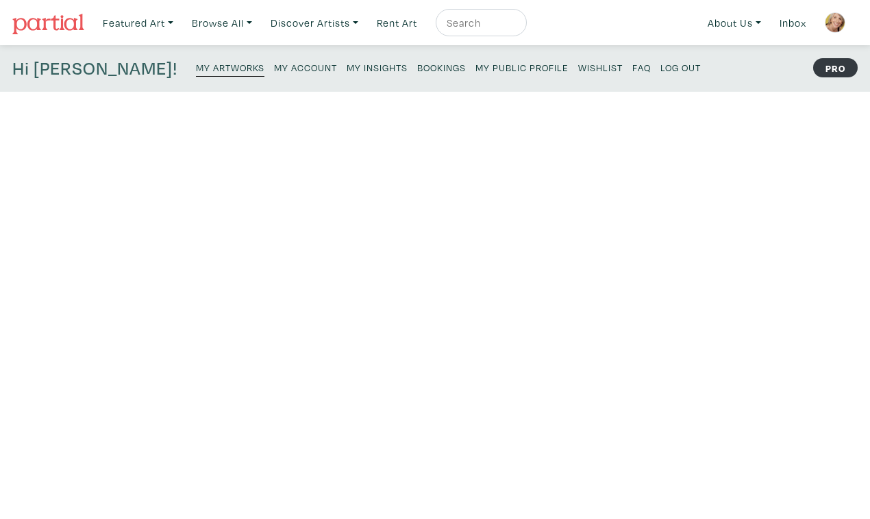
scroll to position [34, 0]
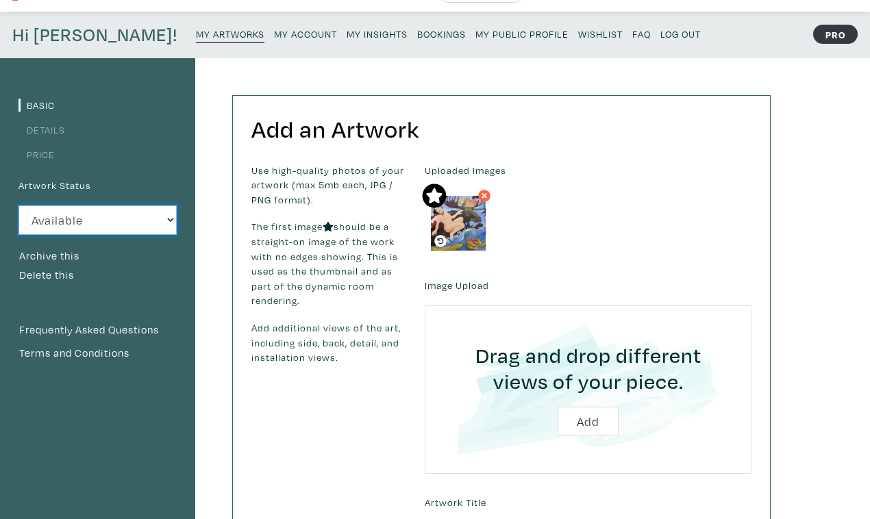
click option "Available" at bounding box center [0, 0] width 0 height 0
click at [41, 99] on link "Basic" at bounding box center [36, 105] width 36 height 13
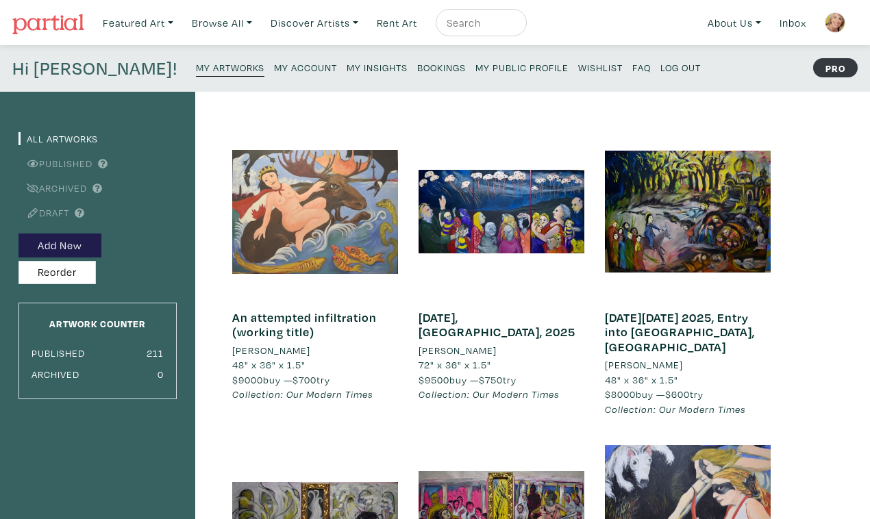
click at [310, 203] on div at bounding box center [315, 212] width 166 height 166
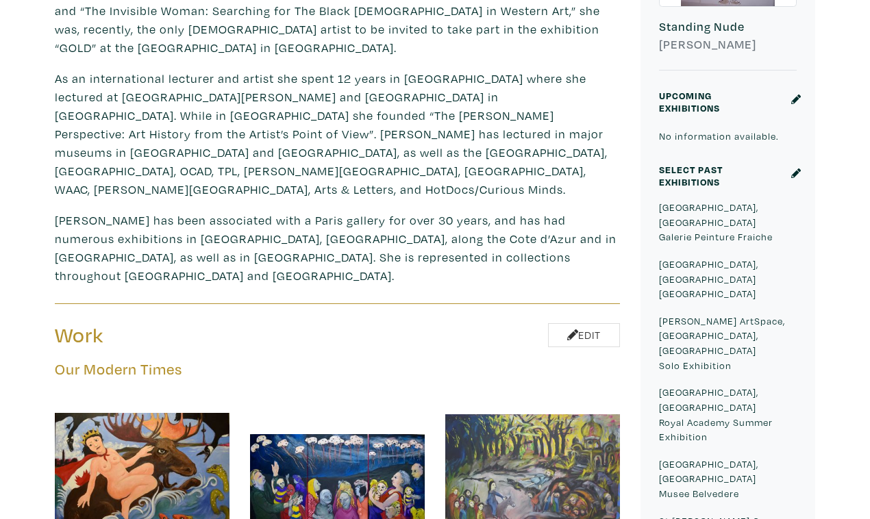
scroll to position [473, 0]
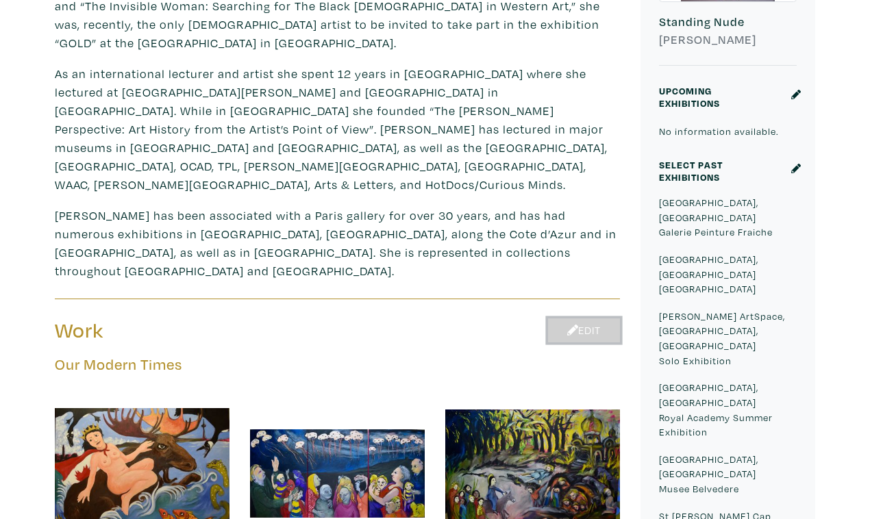
click at [594, 318] on link "Edit" at bounding box center [584, 330] width 72 height 24
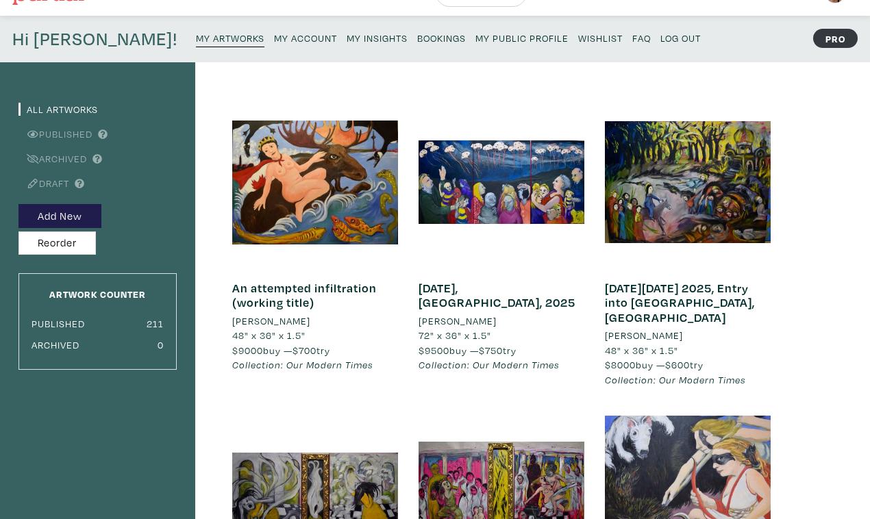
scroll to position [29, 0]
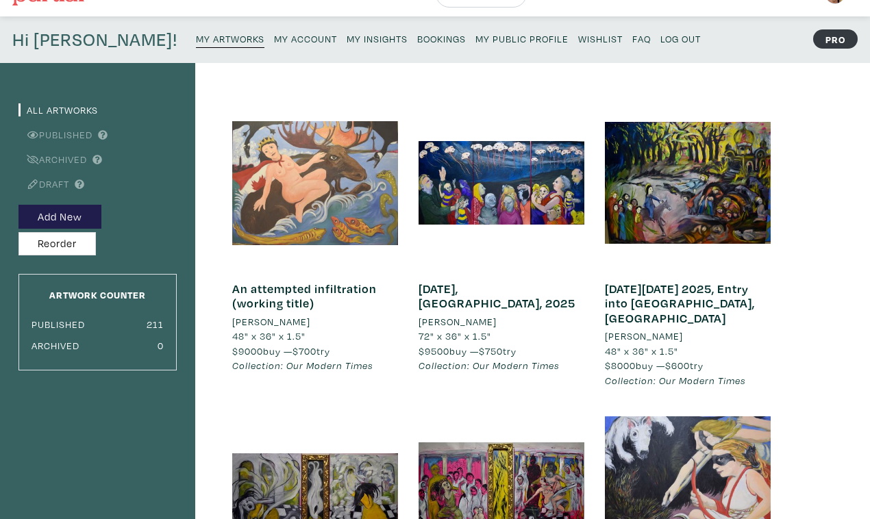
click at [322, 173] on div at bounding box center [315, 183] width 166 height 166
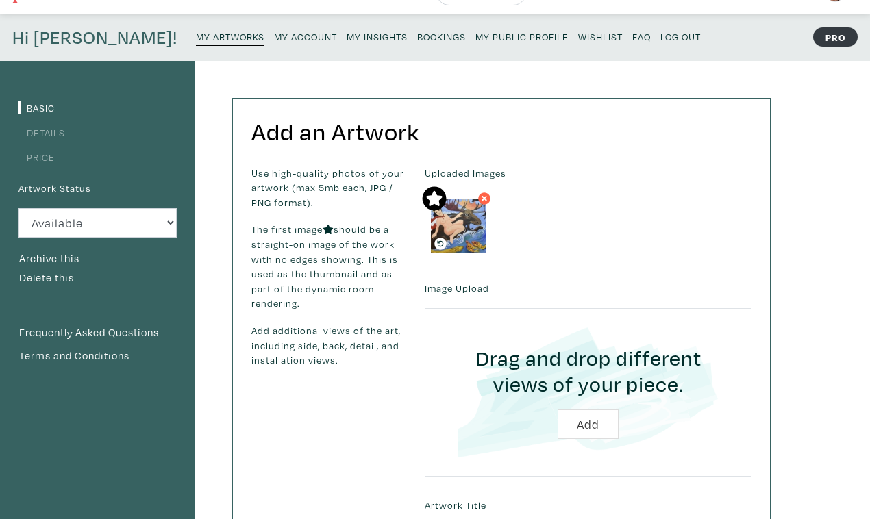
scroll to position [29, 0]
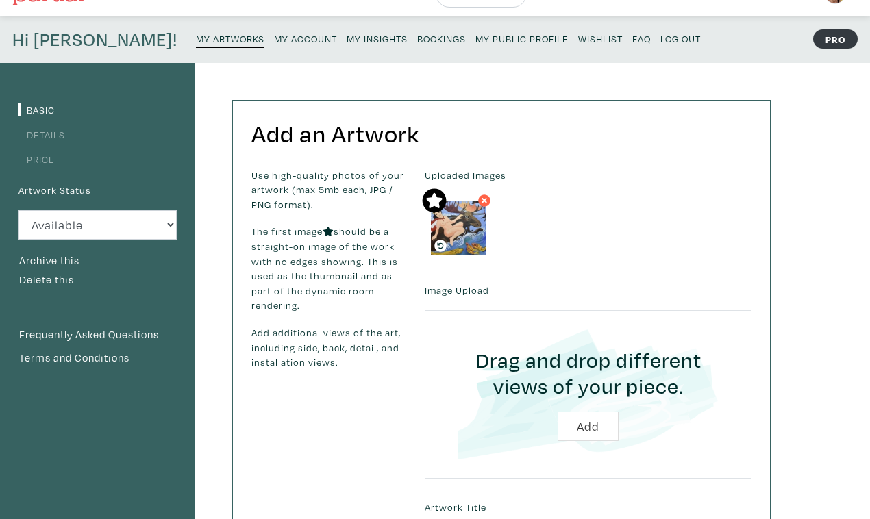
click at [209, 140] on div "Add an Artwork Use high-quality photos of your artwork (max 5mb each, JPG / PNG…" at bounding box center [488, 468] width 586 height 810
click at [60, 100] on li "Basic" at bounding box center [97, 109] width 158 height 18
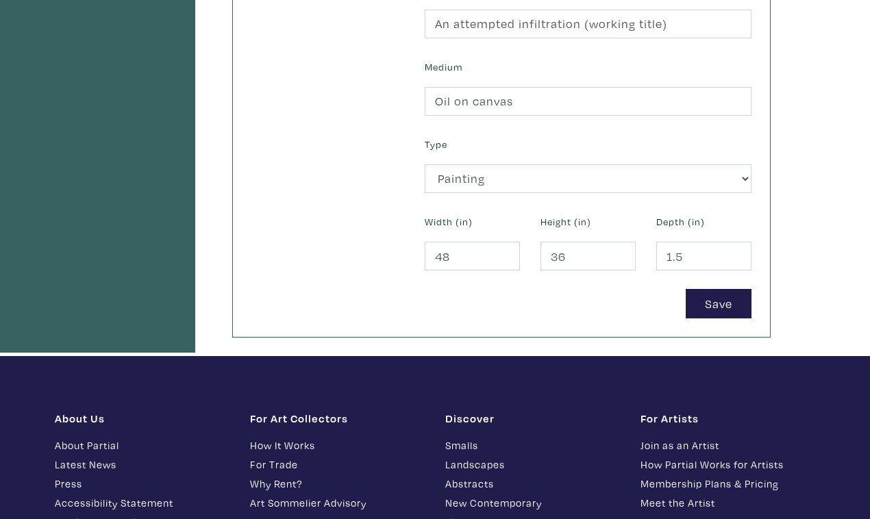
scroll to position [536, 0]
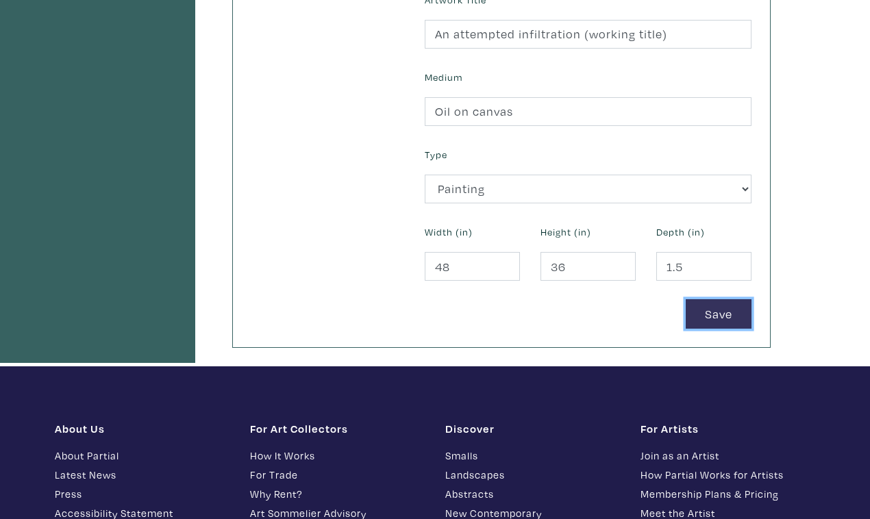
click at [720, 299] on button "Save" at bounding box center [719, 313] width 66 height 29
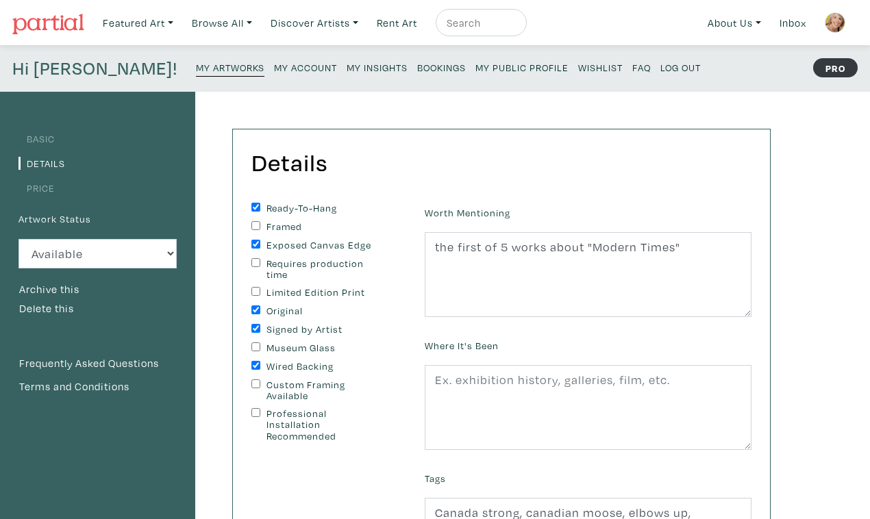
click at [475, 62] on small "My Public Profile" at bounding box center [521, 67] width 93 height 13
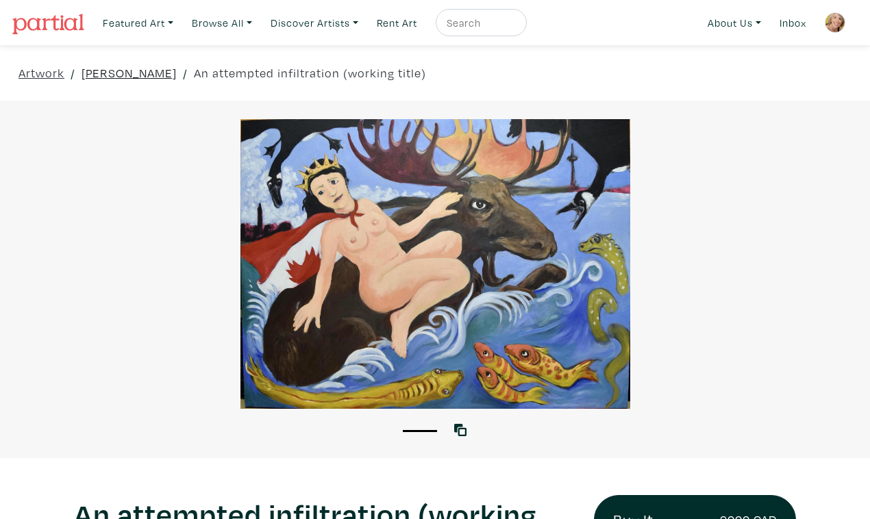
click at [128, 66] on link "Suzanne Tevlin" at bounding box center [128, 73] width 95 height 18
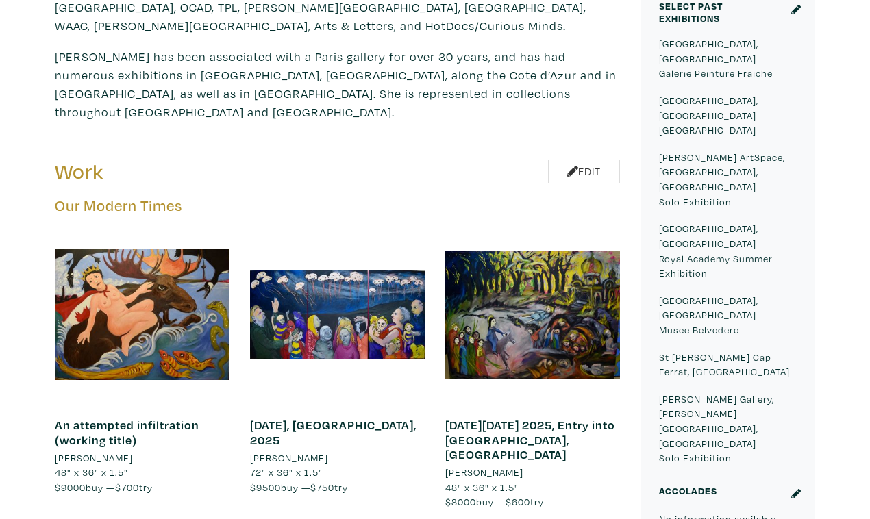
scroll to position [631, 0]
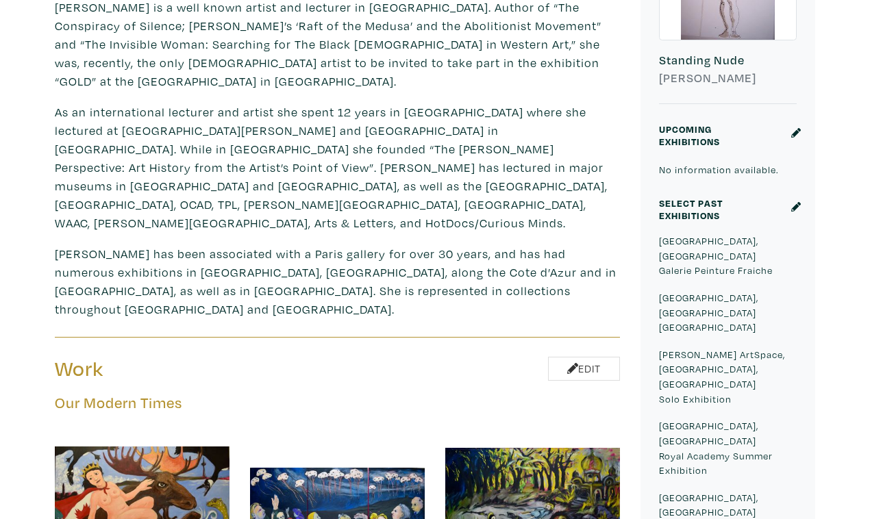
scroll to position [452, 0]
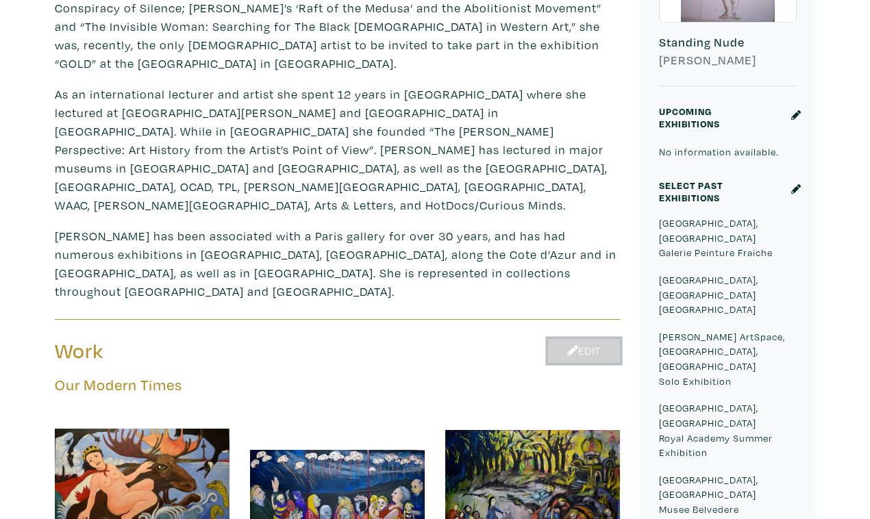
click at [592, 339] on link "Edit" at bounding box center [584, 351] width 72 height 24
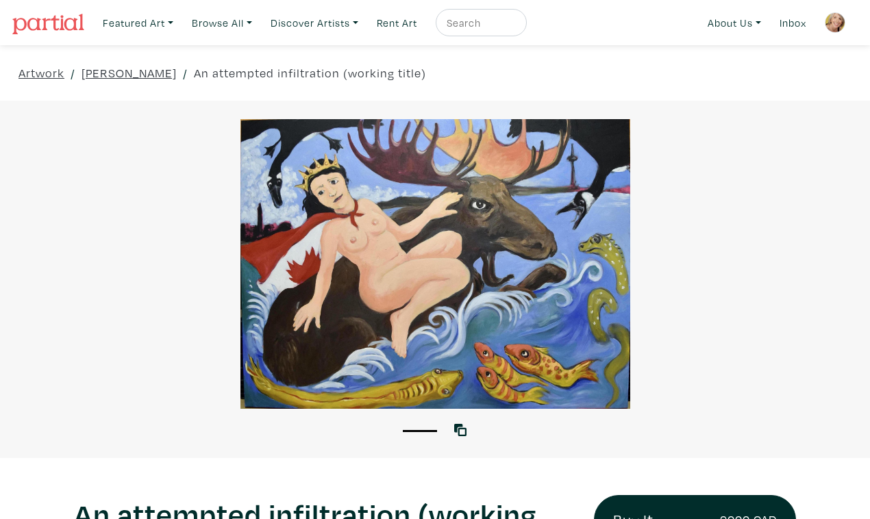
click at [696, 360] on div at bounding box center [435, 264] width 870 height 290
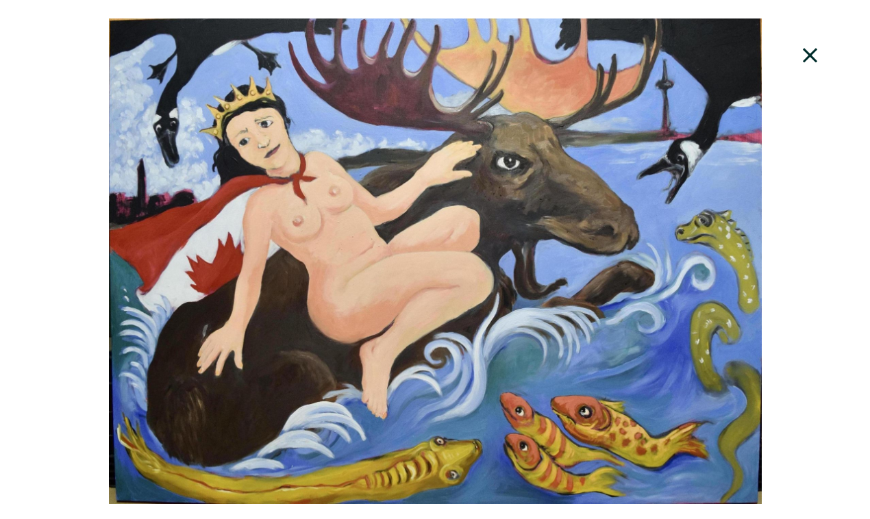
click at [794, 303] on div at bounding box center [435, 261] width 870 height 486
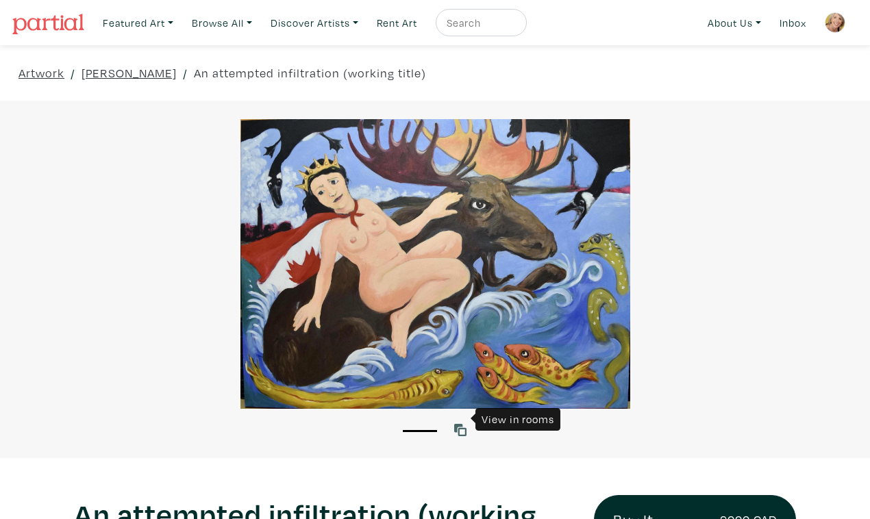
click at [459, 424] on icon at bounding box center [460, 430] width 12 height 12
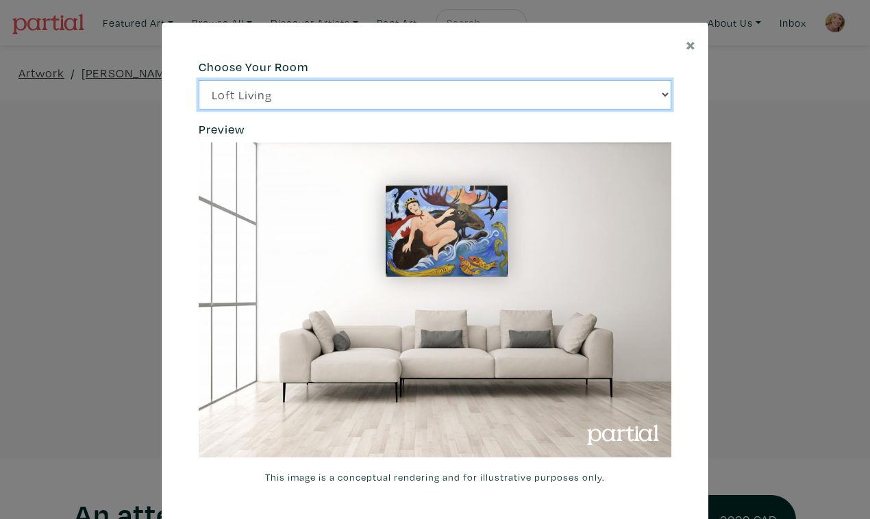
select select "/thumb/phpThumb.php?src=https%3A%2F%2Flabs.partial.gallery%2Fprojects%2Frenderi…"
click option "Bright Bedroom" at bounding box center [0, 0] width 0 height 0
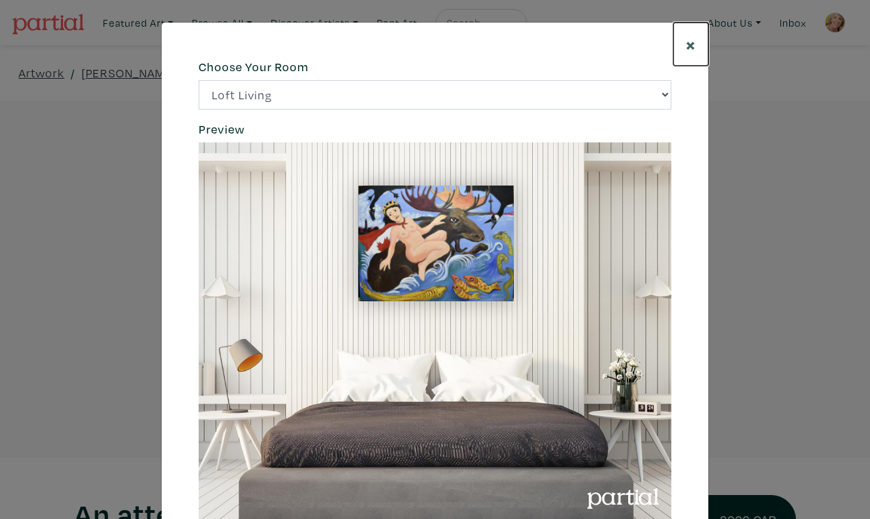
click at [694, 36] on span "×" at bounding box center [691, 44] width 10 height 24
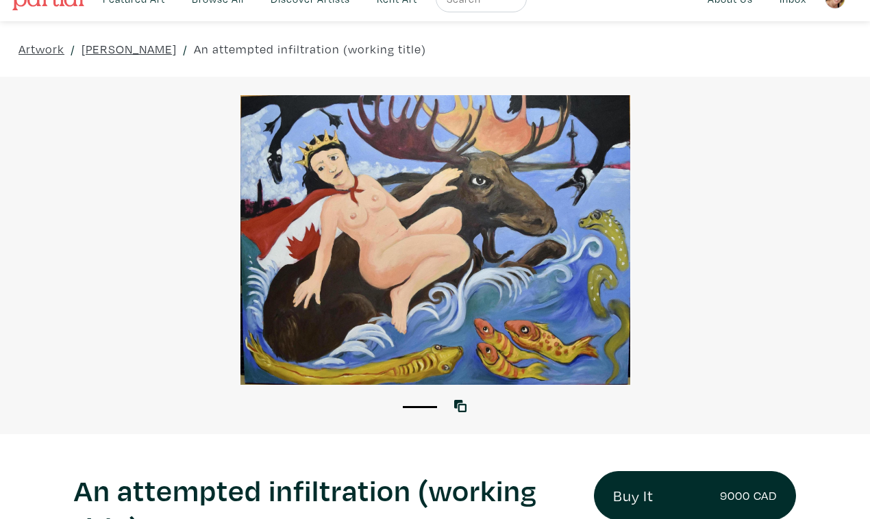
scroll to position [27, 0]
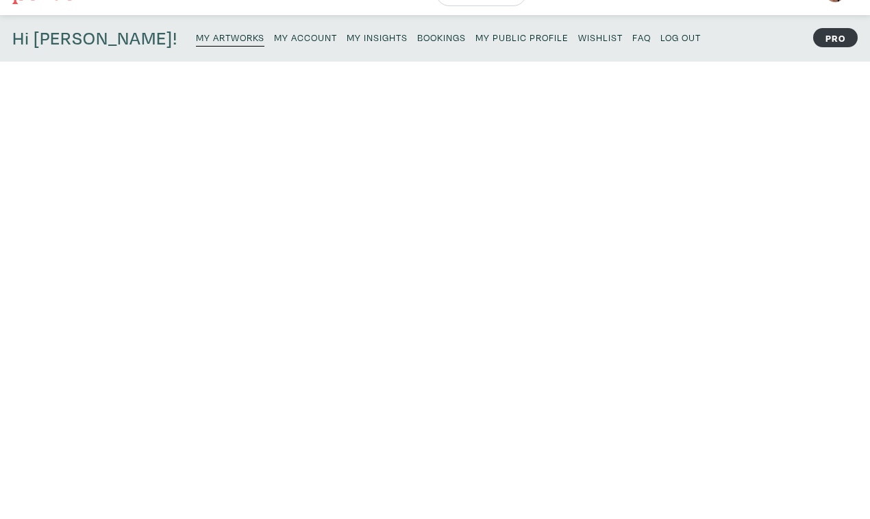
scroll to position [23, 0]
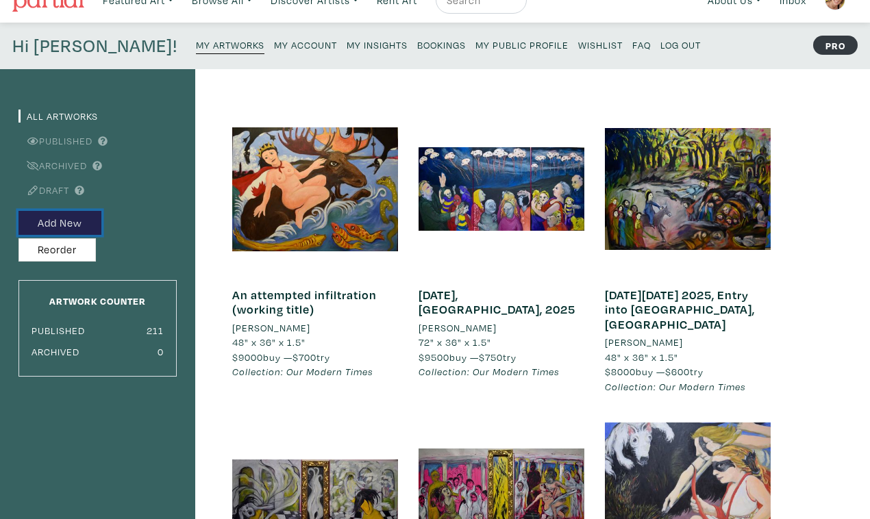
click at [73, 211] on button "Add New" at bounding box center [59, 223] width 83 height 24
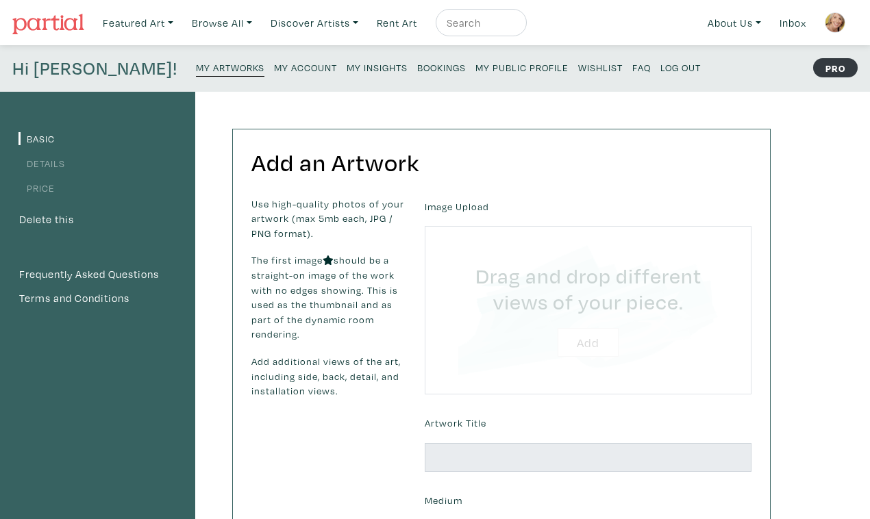
type input "C:\fakepath\DSC_0161.JPG"
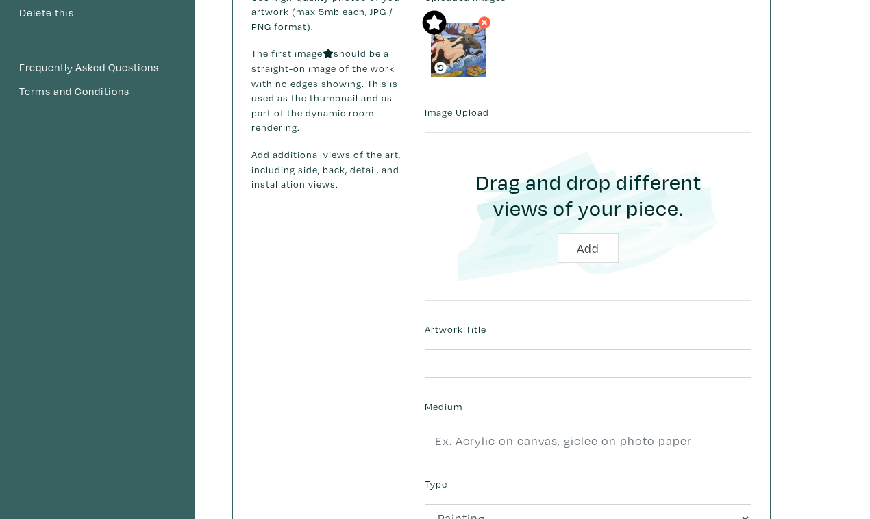
scroll to position [208, 0]
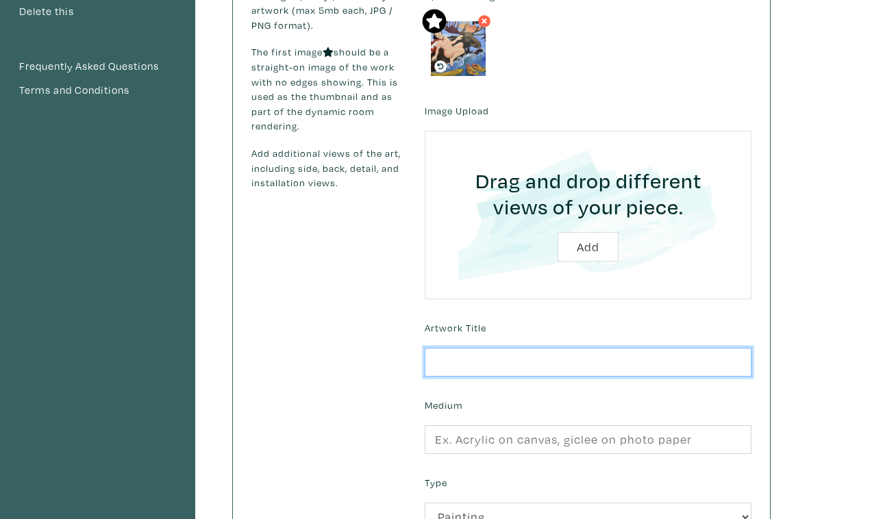
click at [479, 348] on input "text" at bounding box center [588, 362] width 327 height 29
type input "An attempted infiltration (working title)"
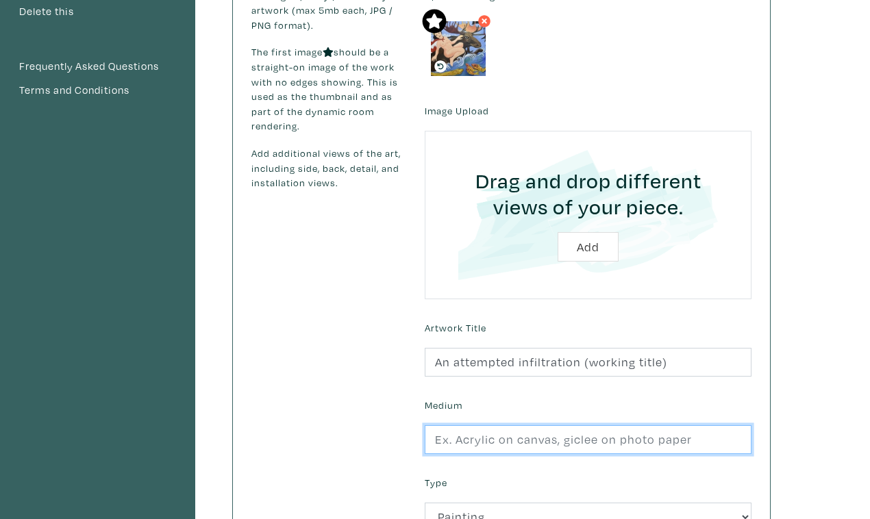
click at [499, 425] on input "text" at bounding box center [588, 439] width 327 height 29
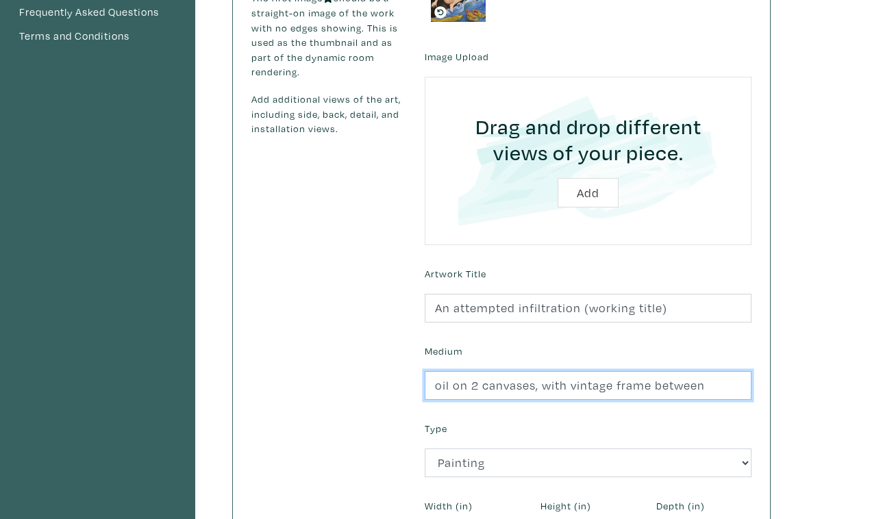
scroll to position [273, 0]
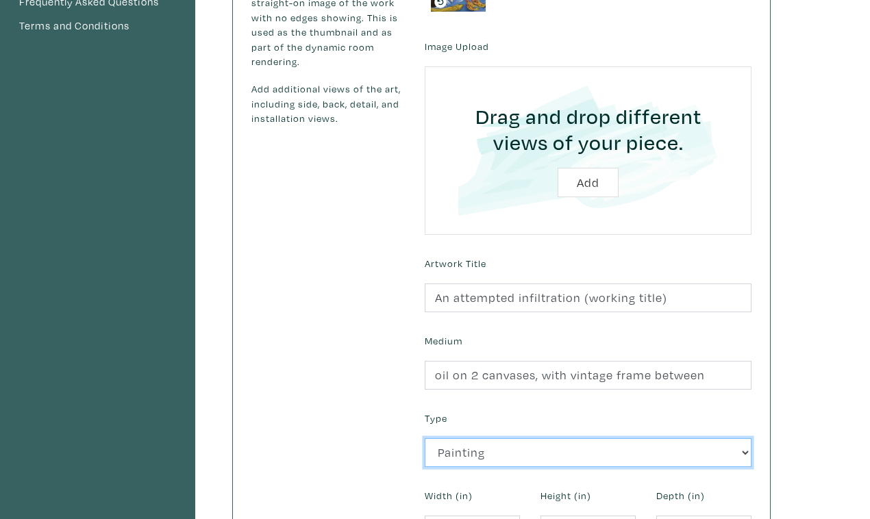
click option "Painting" at bounding box center [0, 0] width 0 height 0
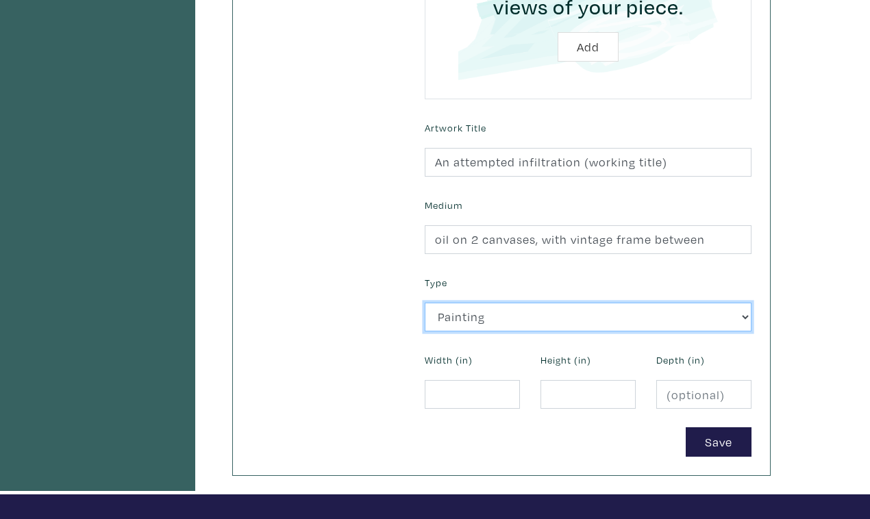
scroll to position [415, 0]
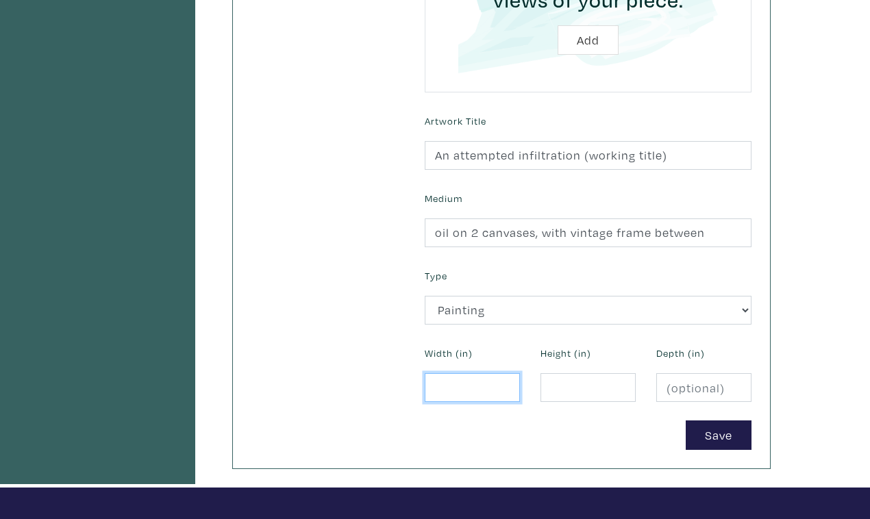
click at [484, 373] on input "number" at bounding box center [472, 387] width 95 height 29
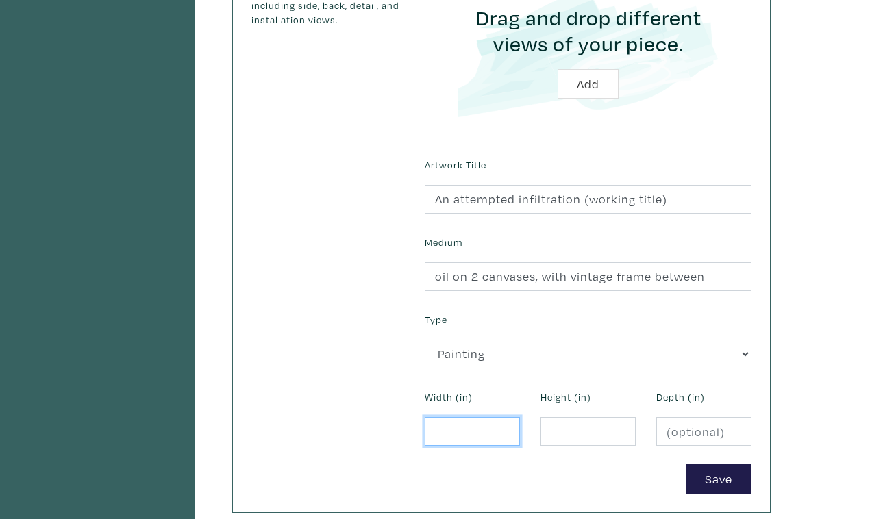
scroll to position [355, 0]
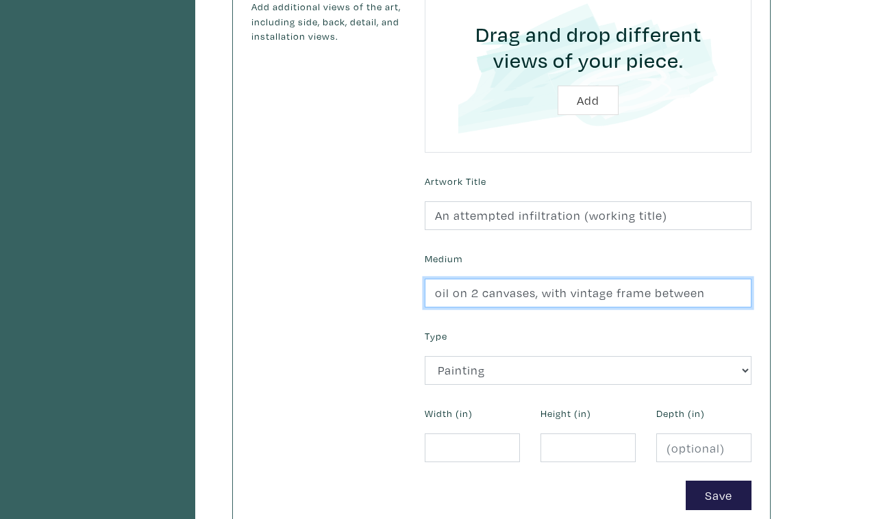
click at [513, 279] on input "oil on 2 canvases, with vintage frame between" at bounding box center [588, 293] width 327 height 29
click at [681, 279] on input "oil on 2 canvases, with vintage frame between" at bounding box center [588, 293] width 327 height 29
click at [473, 279] on input "oil on 2 canvas" at bounding box center [588, 293] width 327 height 29
type input "oil on canvas"
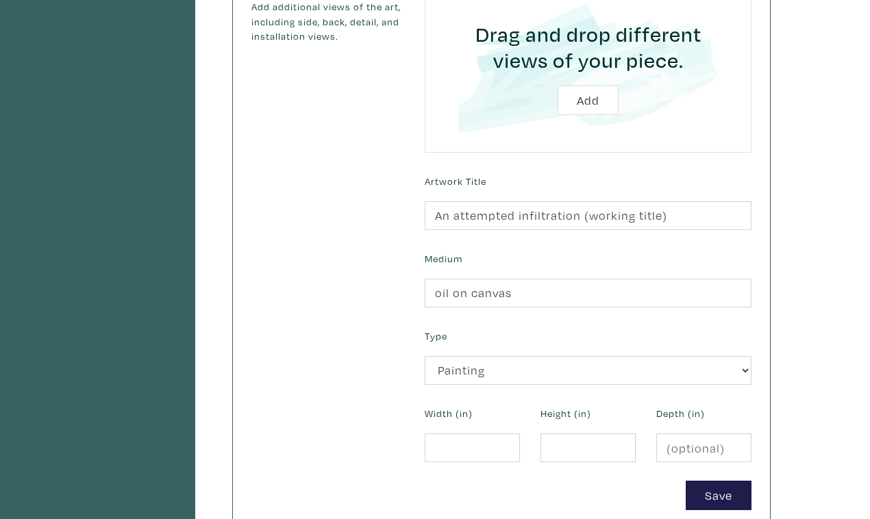
click at [324, 318] on div "Use high-quality photos of your artwork (max 5mb each, JPG / PNG format). The f…" at bounding box center [327, 176] width 173 height 668
click at [473, 434] on input "number" at bounding box center [472, 448] width 95 height 29
type input "48"
click at [570, 434] on input "number" at bounding box center [587, 448] width 95 height 29
type input "36"
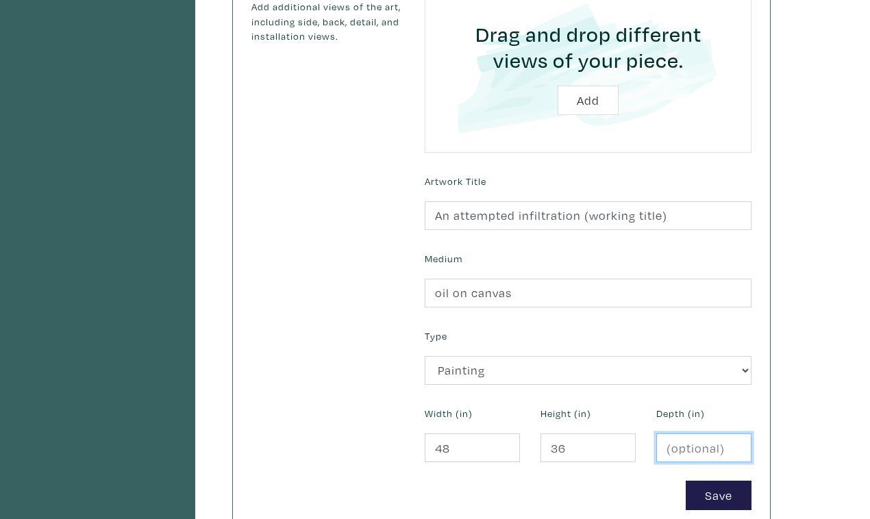
click at [673, 434] on input "number" at bounding box center [703, 448] width 95 height 29
type input "1.5"
click at [723, 481] on button "Save" at bounding box center [719, 495] width 66 height 29
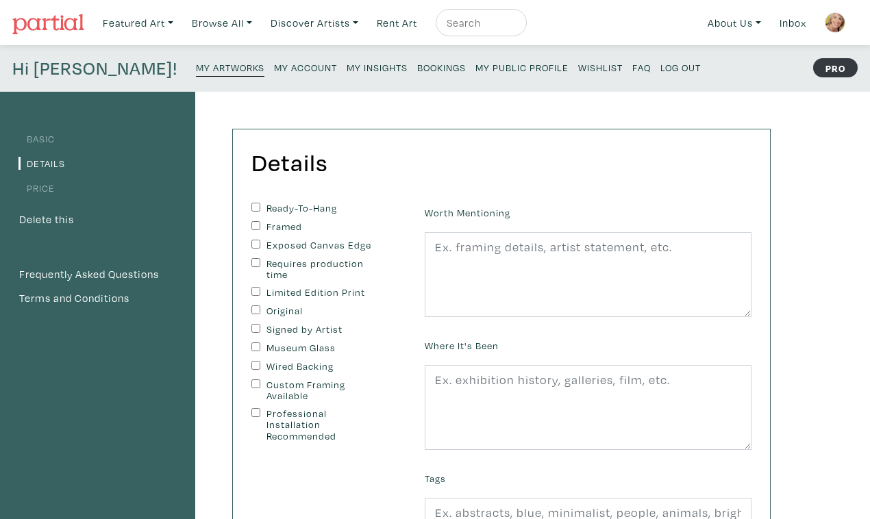
click at [251, 203] on input "Ready-To-Hang" at bounding box center [255, 207] width 9 height 9
checkbox input "true"
click at [251, 240] on input "Exposed Canvas Edge" at bounding box center [255, 244] width 9 height 9
checkbox input "true"
click at [251, 305] on input "Original" at bounding box center [255, 309] width 9 height 9
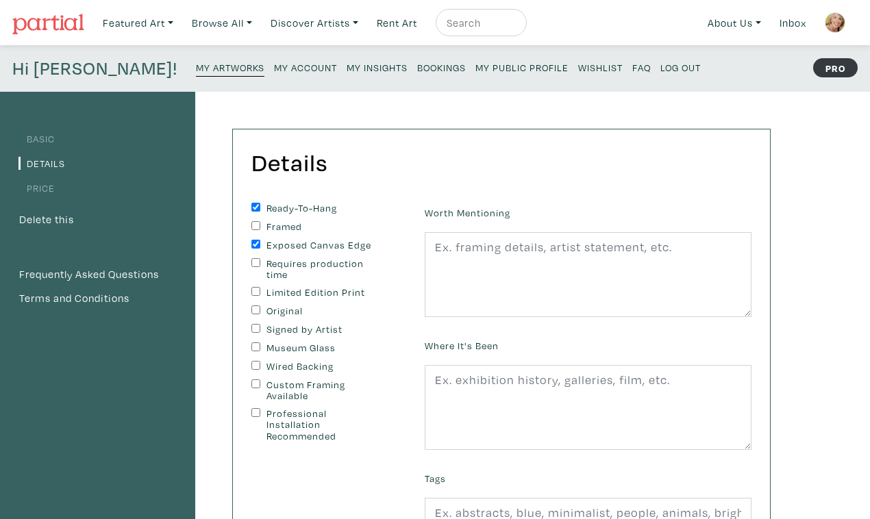
checkbox input "true"
click at [251, 324] on input "Signed by Artist" at bounding box center [255, 328] width 9 height 9
checkbox input "true"
click at [251, 361] on input "Wired Backing" at bounding box center [255, 365] width 9 height 9
checkbox input "true"
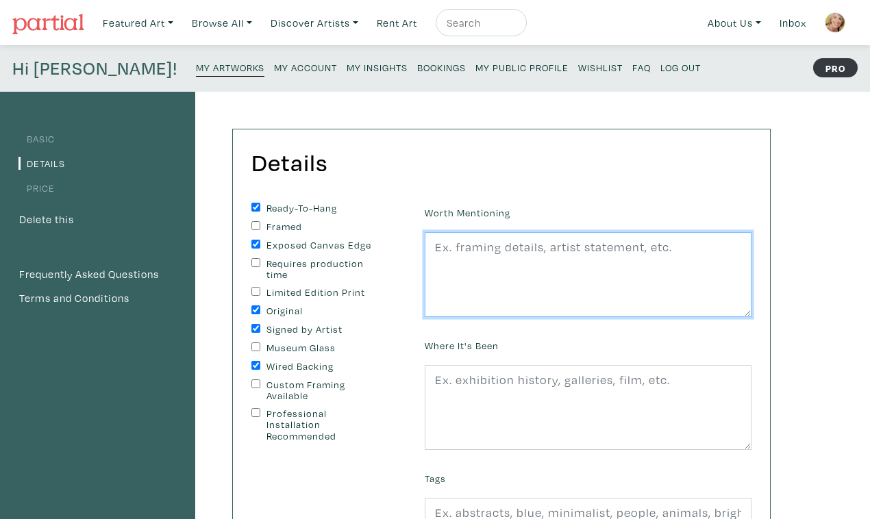
click at [470, 232] on textarea at bounding box center [588, 274] width 327 height 85
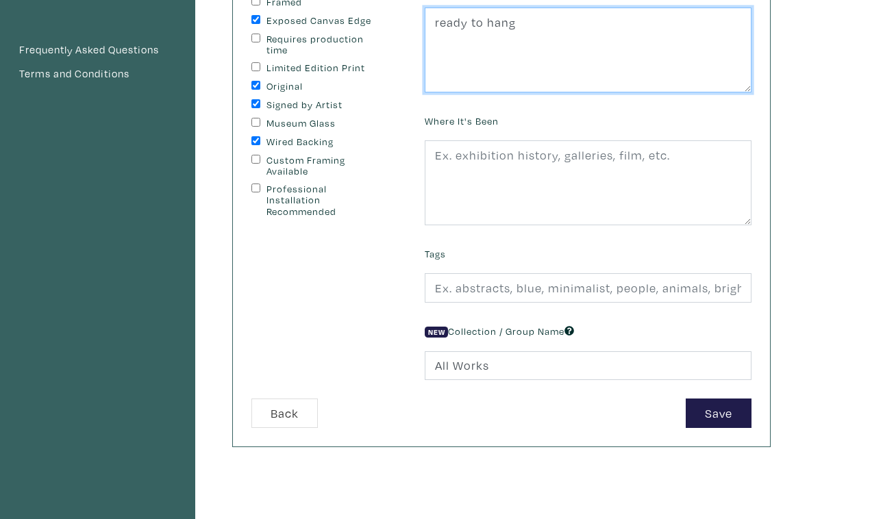
scroll to position [229, 0]
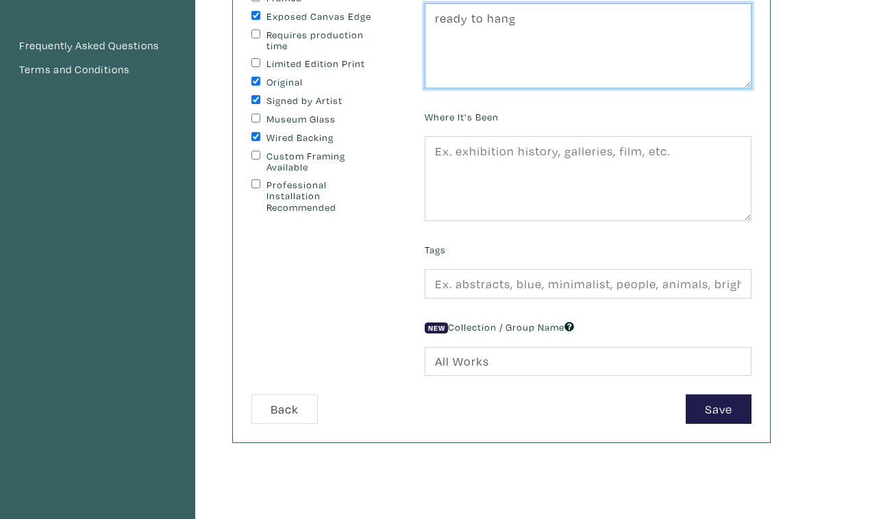
type textarea "ready to hang"
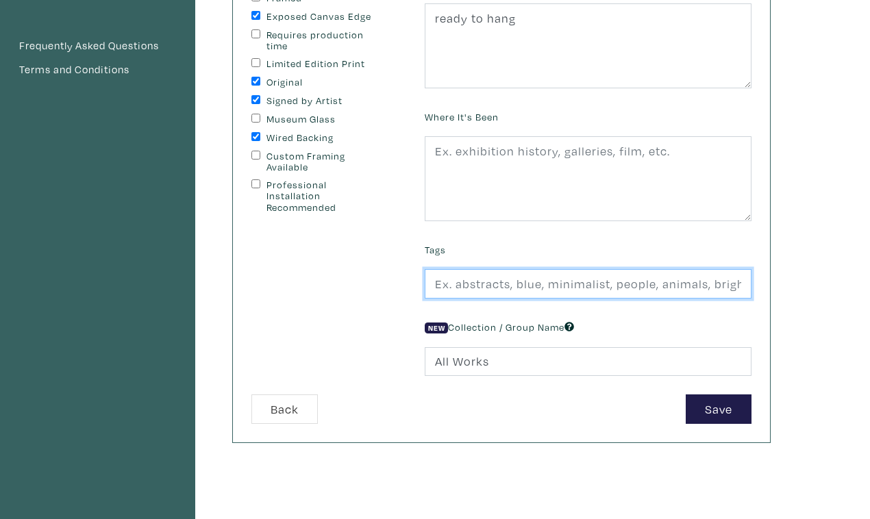
click at [471, 269] on input "text" at bounding box center [588, 283] width 327 height 29
type input "mythology, canada strong, elbows up,"
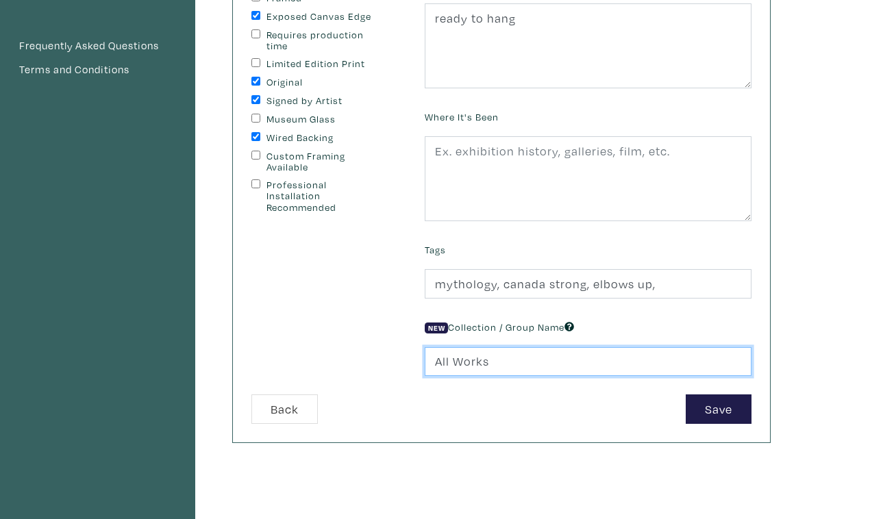
click at [453, 347] on input "All Works" at bounding box center [588, 361] width 327 height 29
click at [478, 347] on input "All WorksOur Modern Times" at bounding box center [588, 361] width 327 height 29
type input "Our Modern Times"
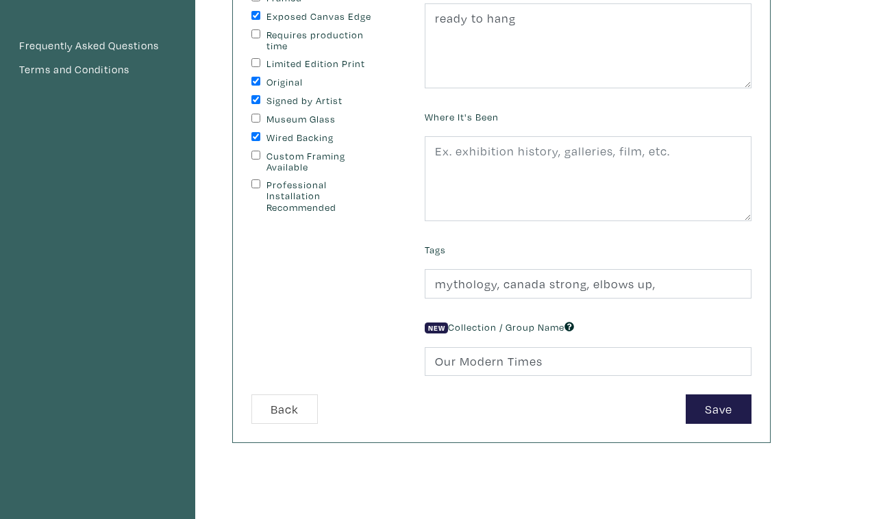
click at [638, 394] on div "Save" at bounding box center [631, 408] width 260 height 29
click at [725, 394] on button "Save" at bounding box center [719, 408] width 66 height 29
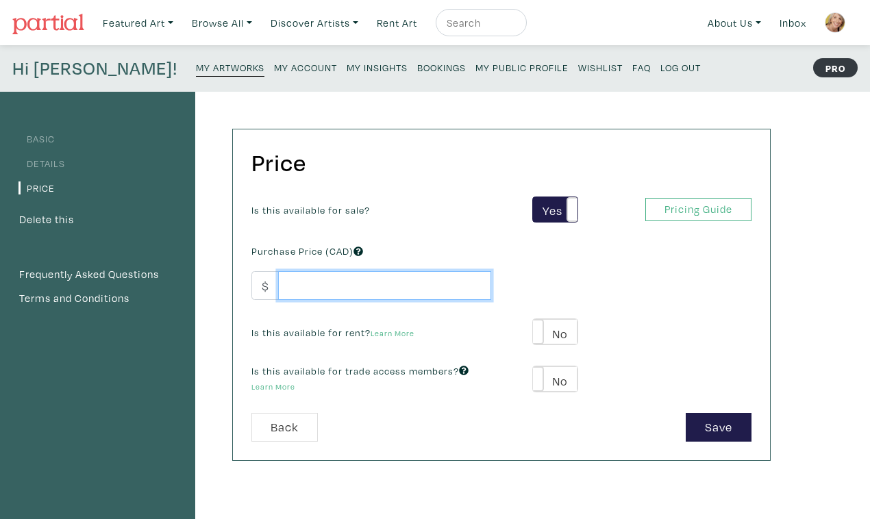
click at [414, 271] on input "number" at bounding box center [384, 285] width 213 height 29
type input "9000"
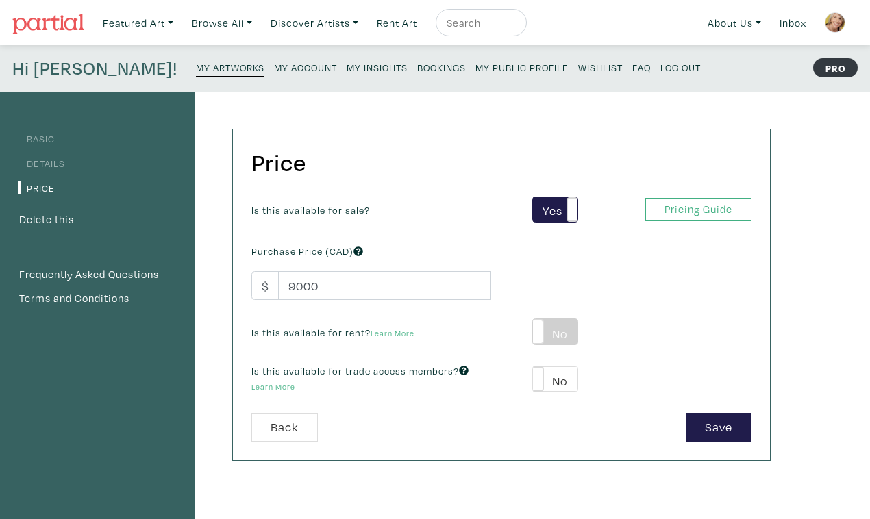
click at [542, 319] on label "No" at bounding box center [555, 331] width 45 height 25
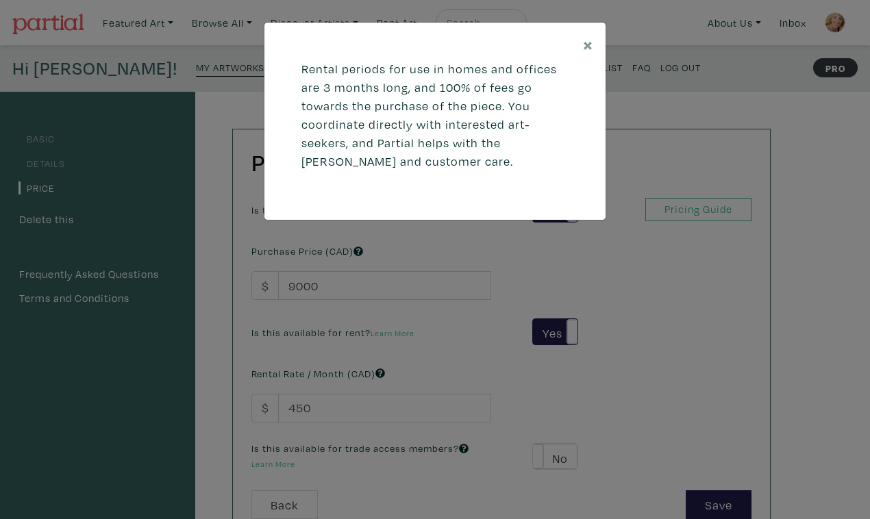
click at [344, 371] on div "× Rental periods for use in homes and offices are 3 months long, and 100% of fe…" at bounding box center [435, 259] width 870 height 519
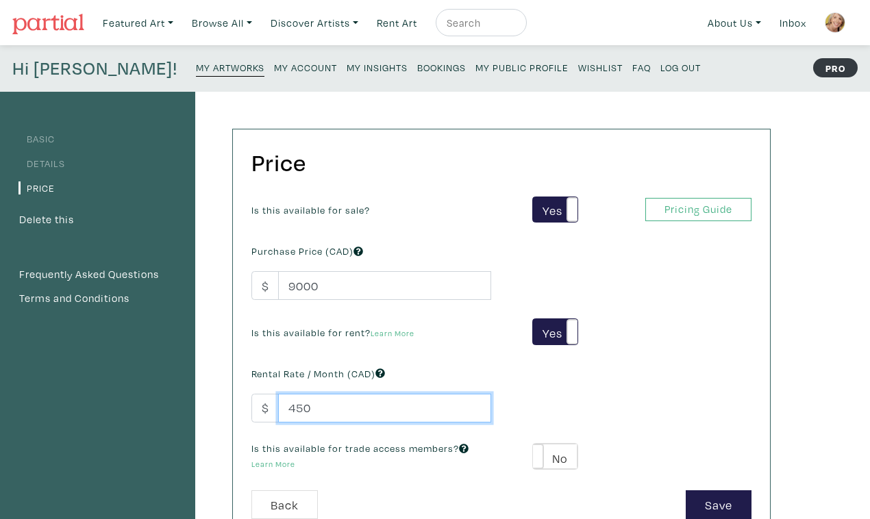
click at [302, 394] on input "450" at bounding box center [384, 408] width 213 height 29
type input "4"
type input "700"
click at [533, 444] on span at bounding box center [533, 456] width 21 height 25
type input "540"
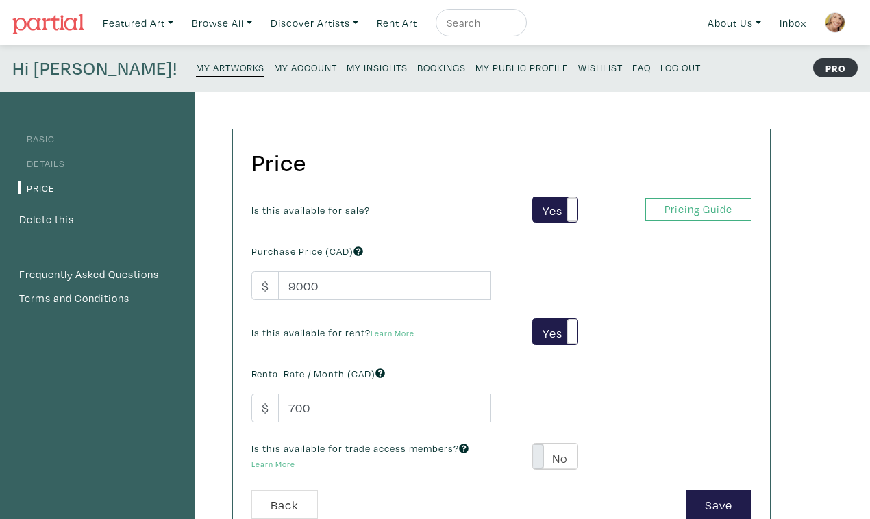
type input "1620"
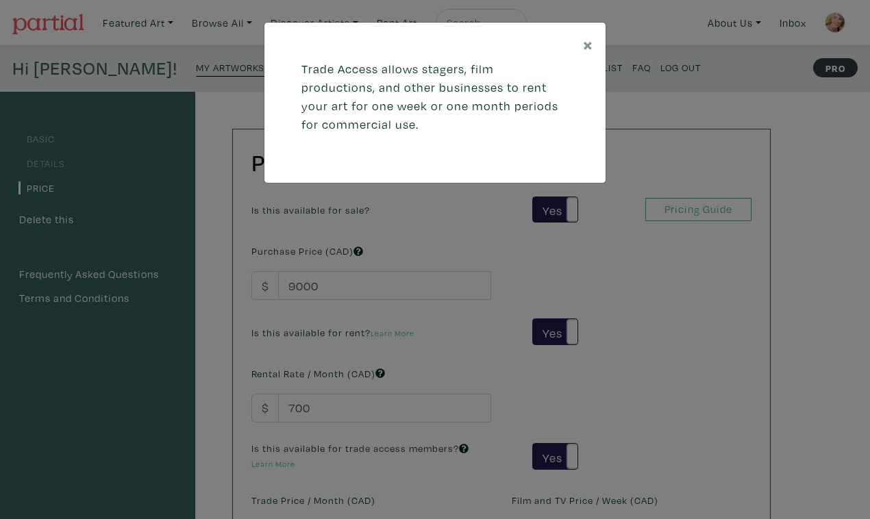
click at [301, 486] on div "× Trade Access allows stagers, film productions, and other businesses to rent y…" at bounding box center [435, 259] width 870 height 519
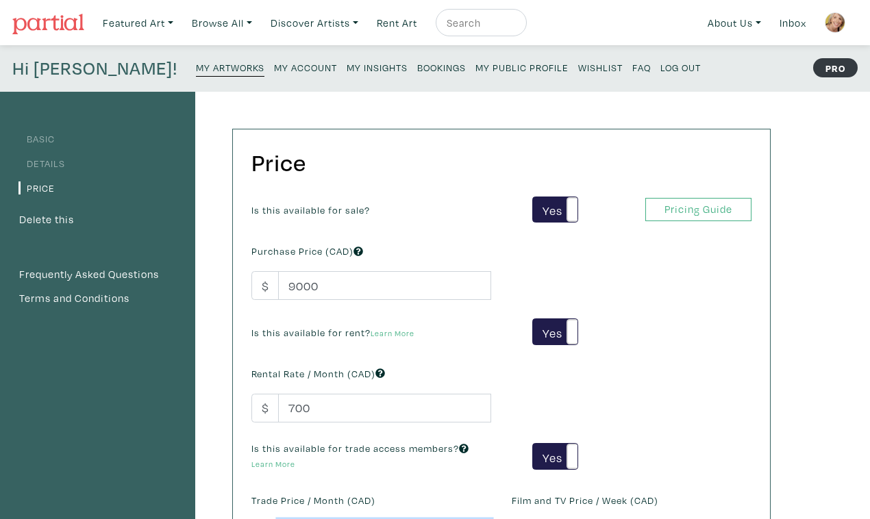
type input "950"
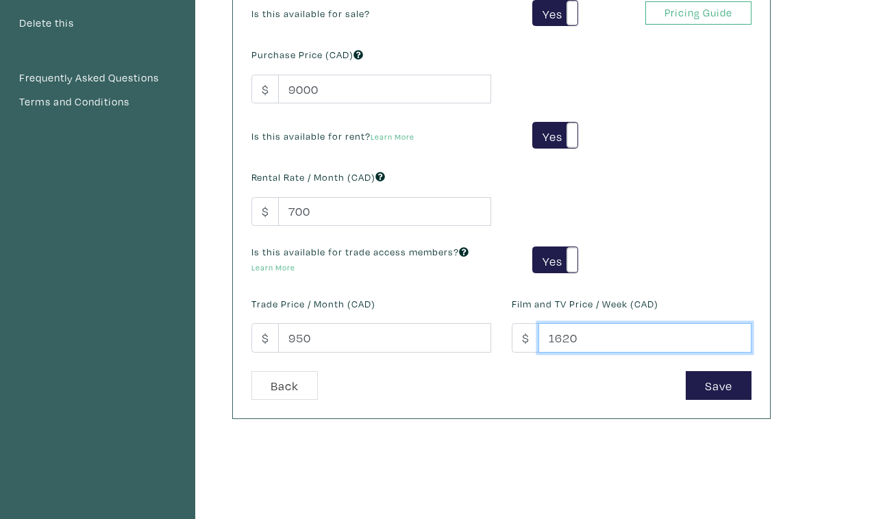
scroll to position [198, 0]
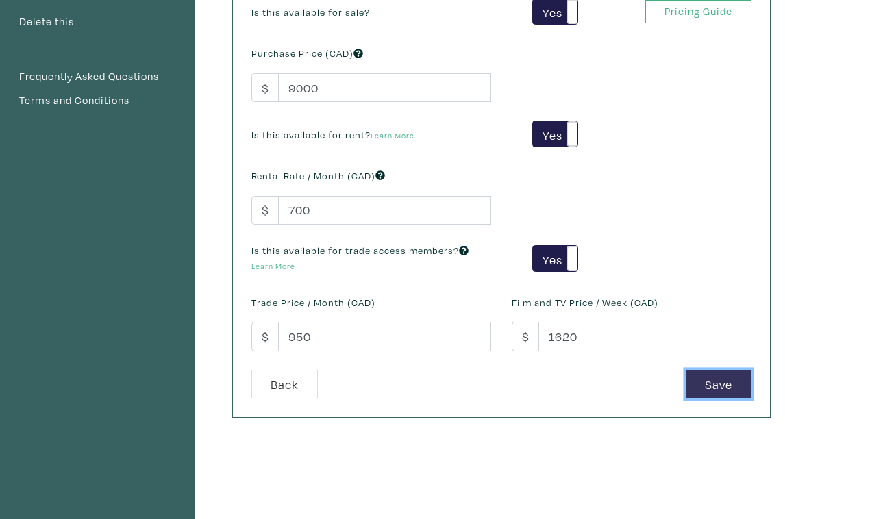
click at [725, 370] on button "Save" at bounding box center [719, 384] width 66 height 29
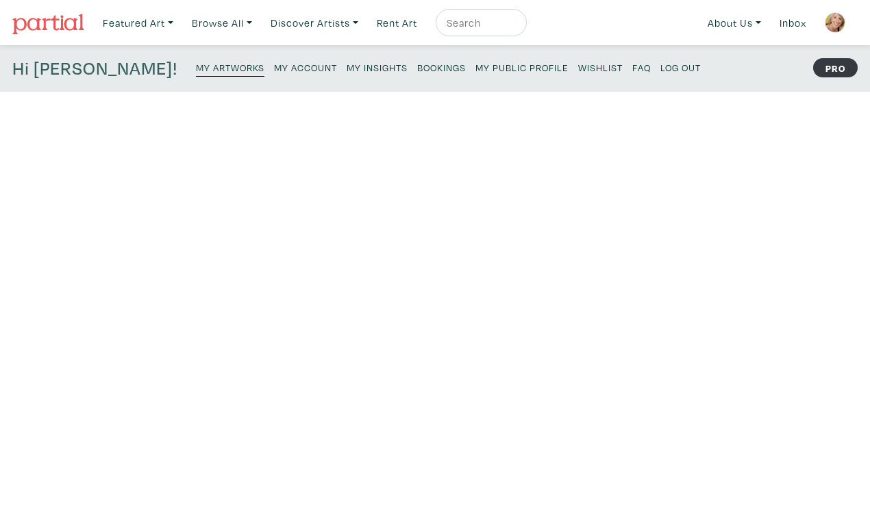
scroll to position [8, 0]
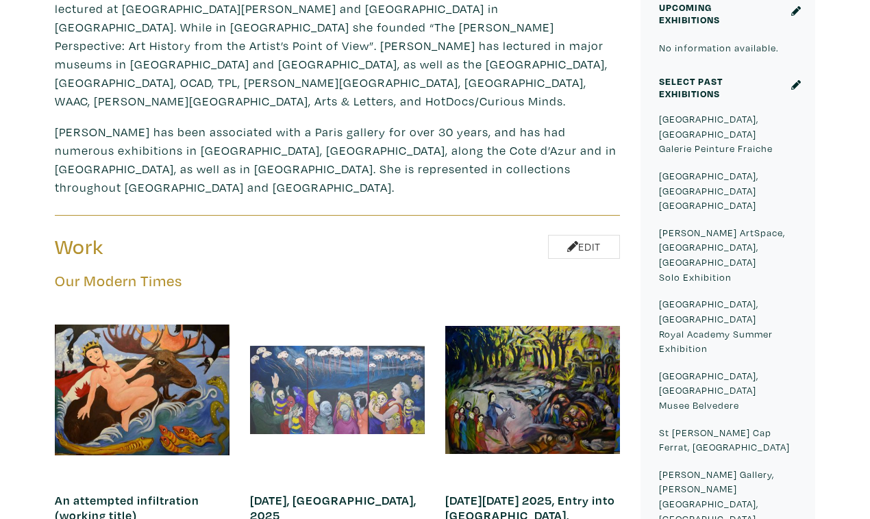
scroll to position [532, 0]
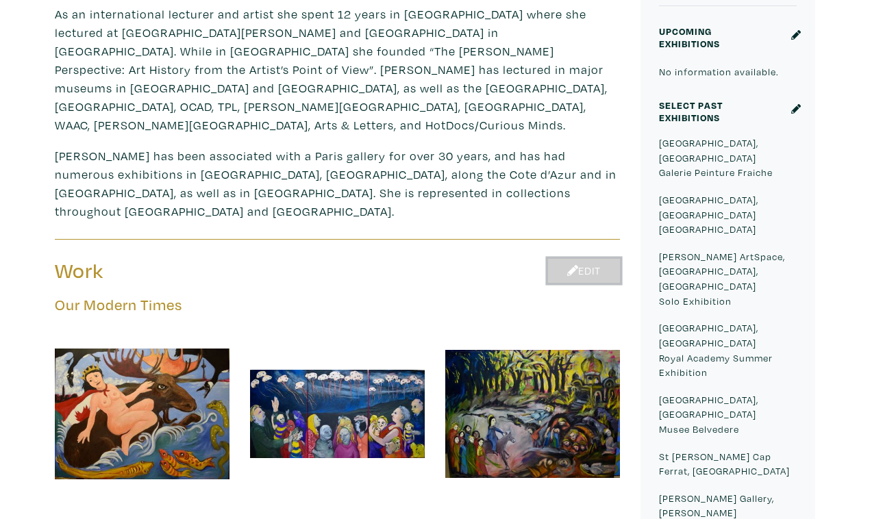
click at [589, 259] on link "Edit" at bounding box center [584, 271] width 72 height 24
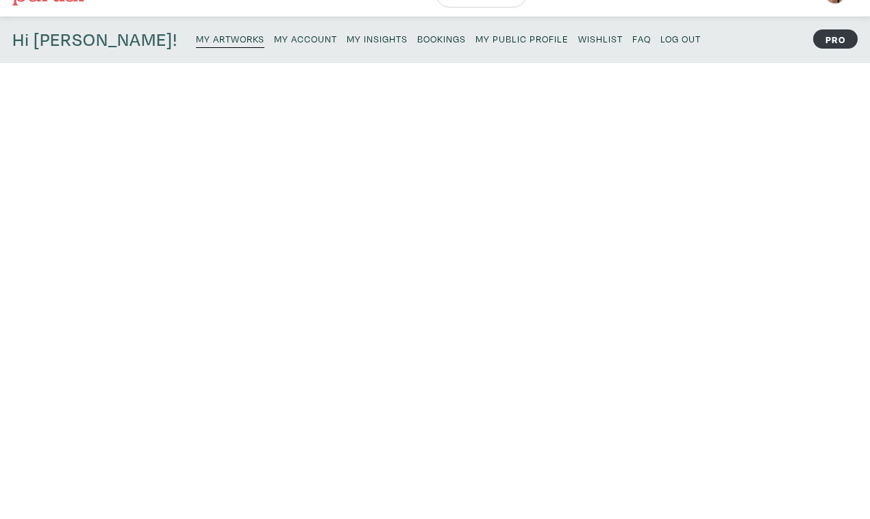
scroll to position [29, 0]
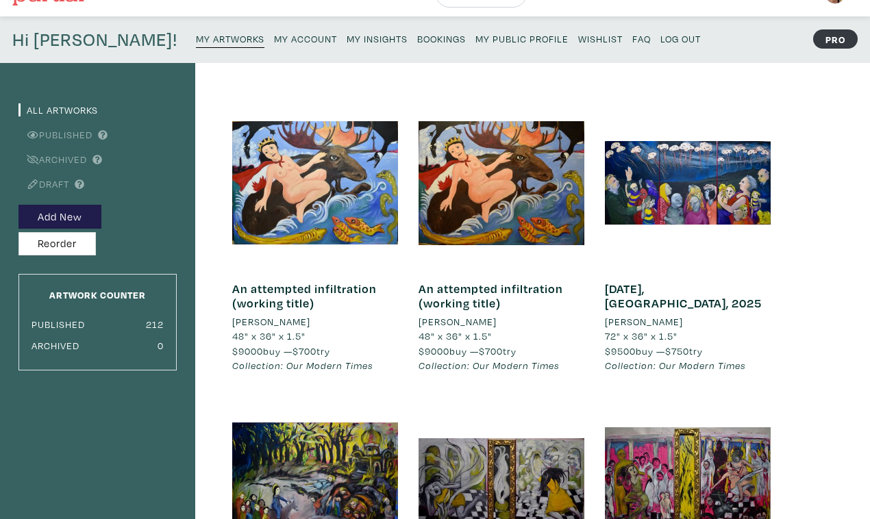
click at [470, 288] on link "An attempted infiltration (working title)" at bounding box center [490, 296] width 145 height 31
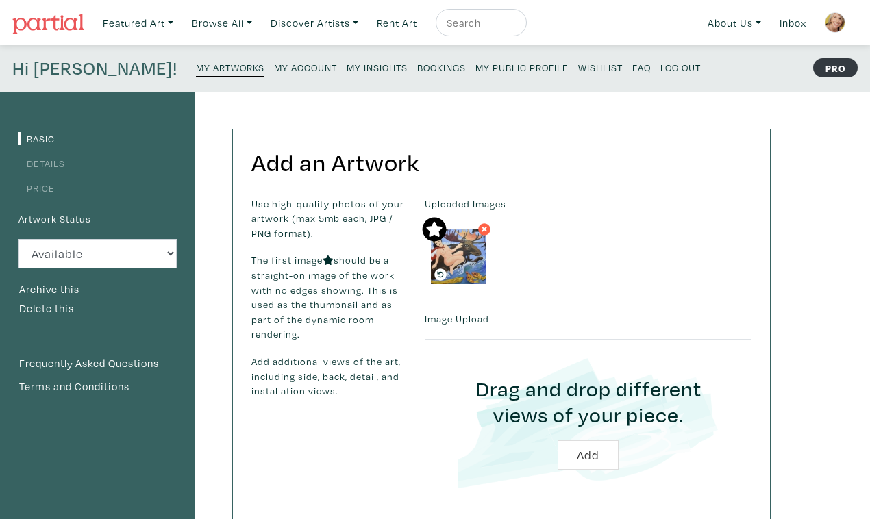
click at [72, 129] on li "Basic" at bounding box center [97, 138] width 158 height 18
click at [379, 214] on p "Use high-quality photos of your artwork (max 5mb each, JPG / PNG format)." at bounding box center [327, 219] width 153 height 45
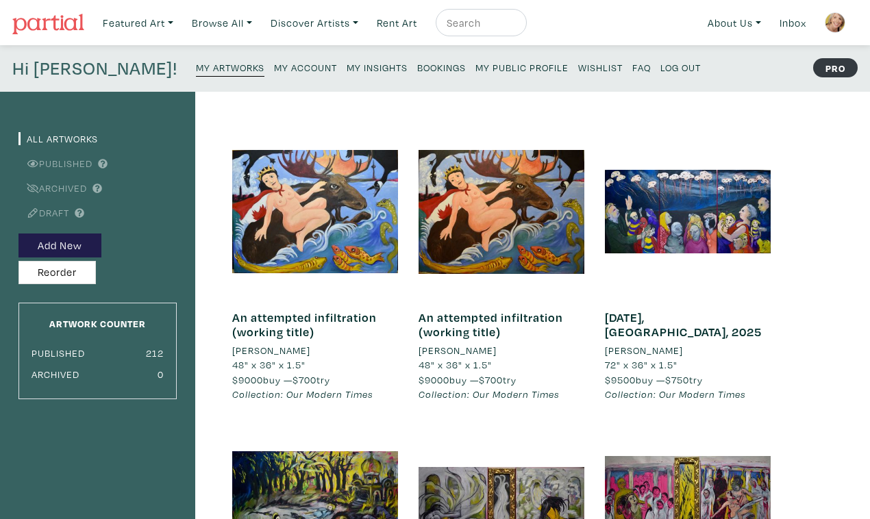
click at [458, 310] on link "An attempted infiltration (working title)" at bounding box center [490, 325] width 145 height 31
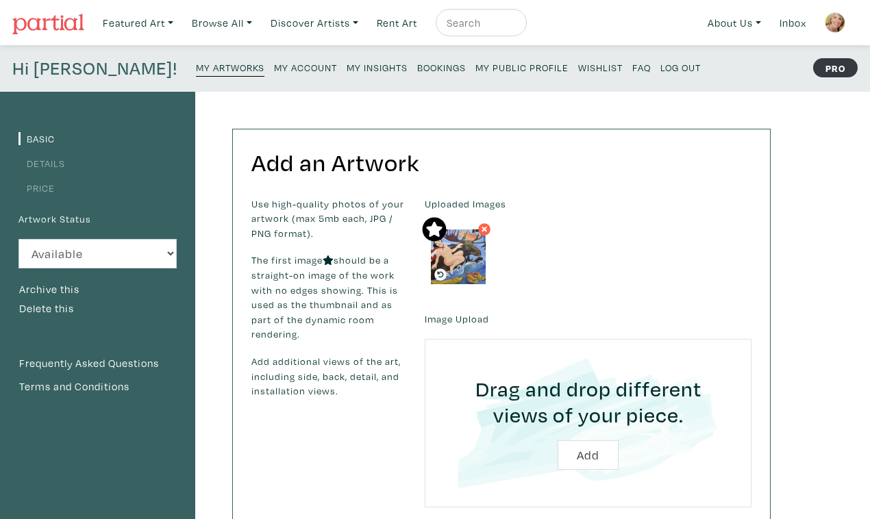
click at [49, 157] on link "Details" at bounding box center [41, 163] width 47 height 13
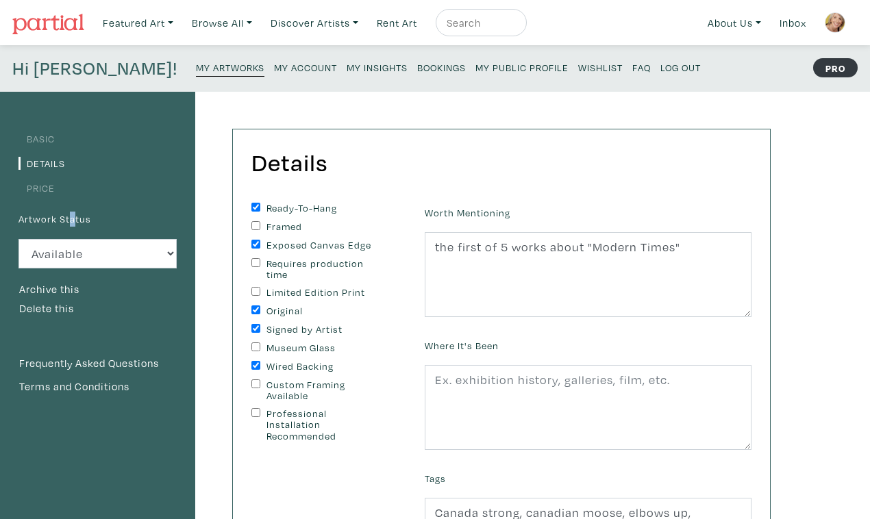
click at [65, 212] on label "Artwork Status" at bounding box center [54, 219] width 73 height 15
click at [53, 300] on button "Delete this" at bounding box center [46, 309] width 56 height 18
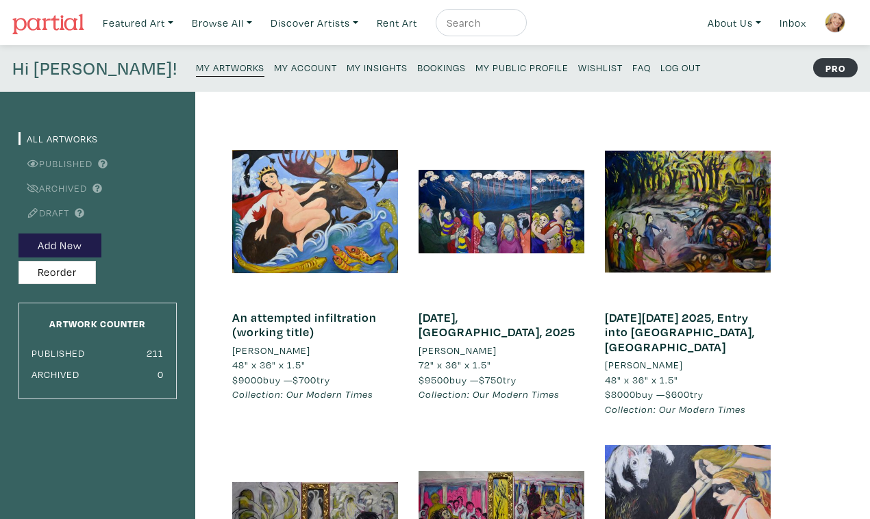
click at [475, 62] on small "My Public Profile" at bounding box center [521, 67] width 93 height 13
